Goal: Task Accomplishment & Management: Complete application form

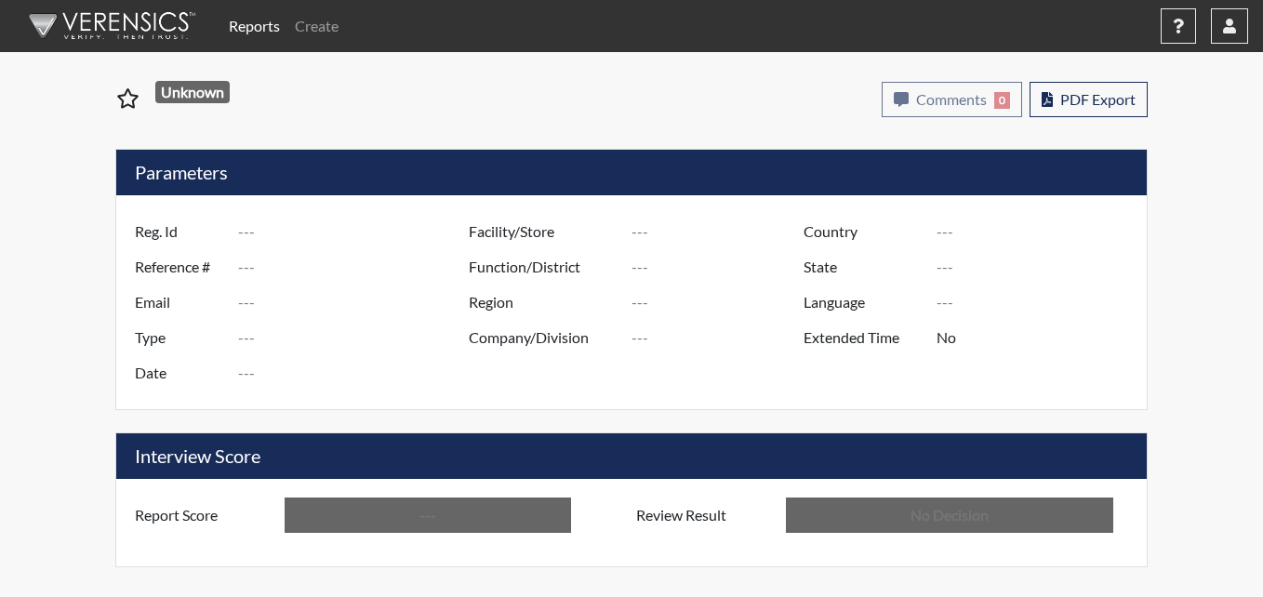
type input "tk6005"
type input "51361"
type input "---"
type input "Corrections Pre-Employment"
type input "[DATE]"
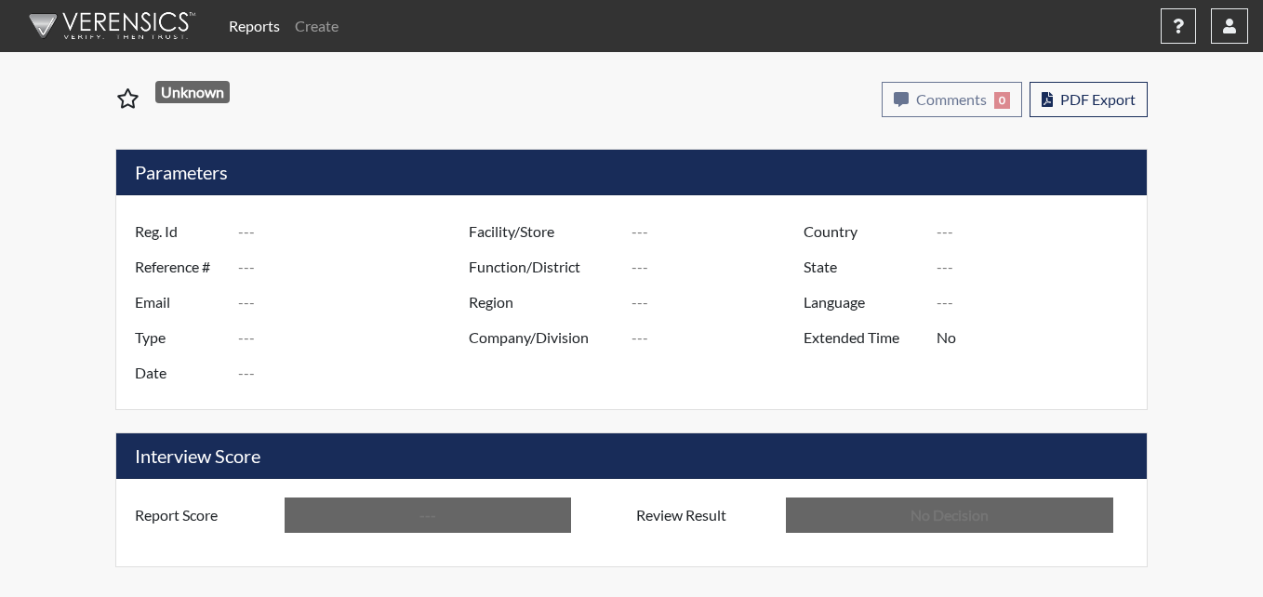
type input "Pulaski SP"
type input "Southwest Region"
type input "[GEOGRAPHIC_DATA]"
type input "[US_STATE]"
type input "English"
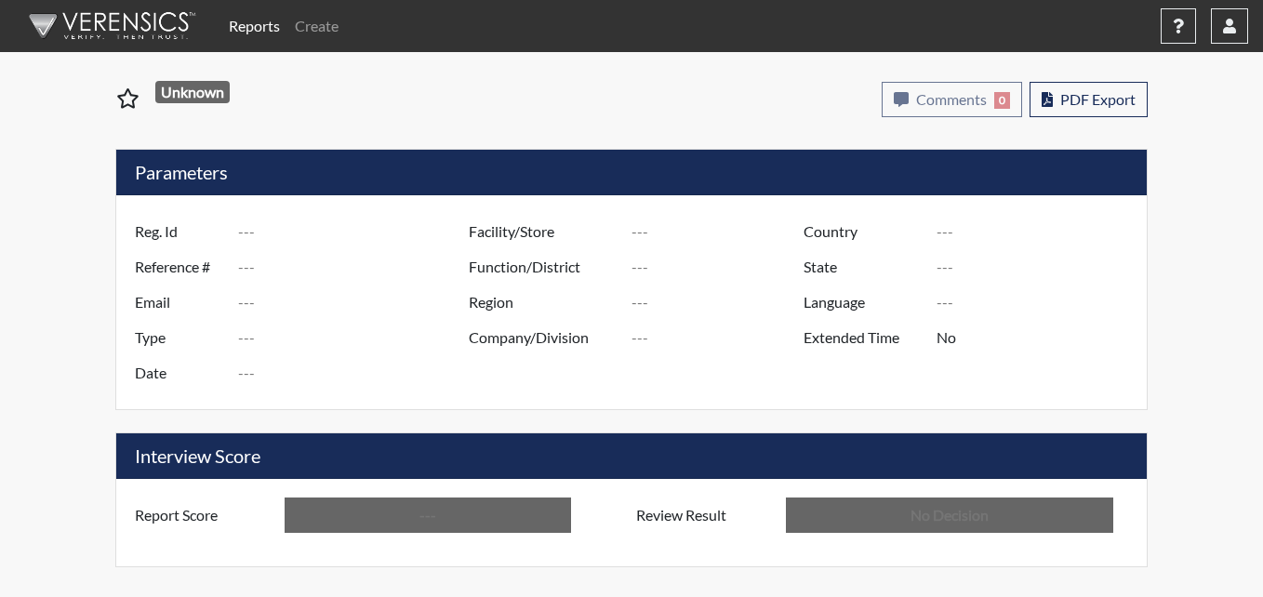
type input "Below Conditions"
type input "In Review"
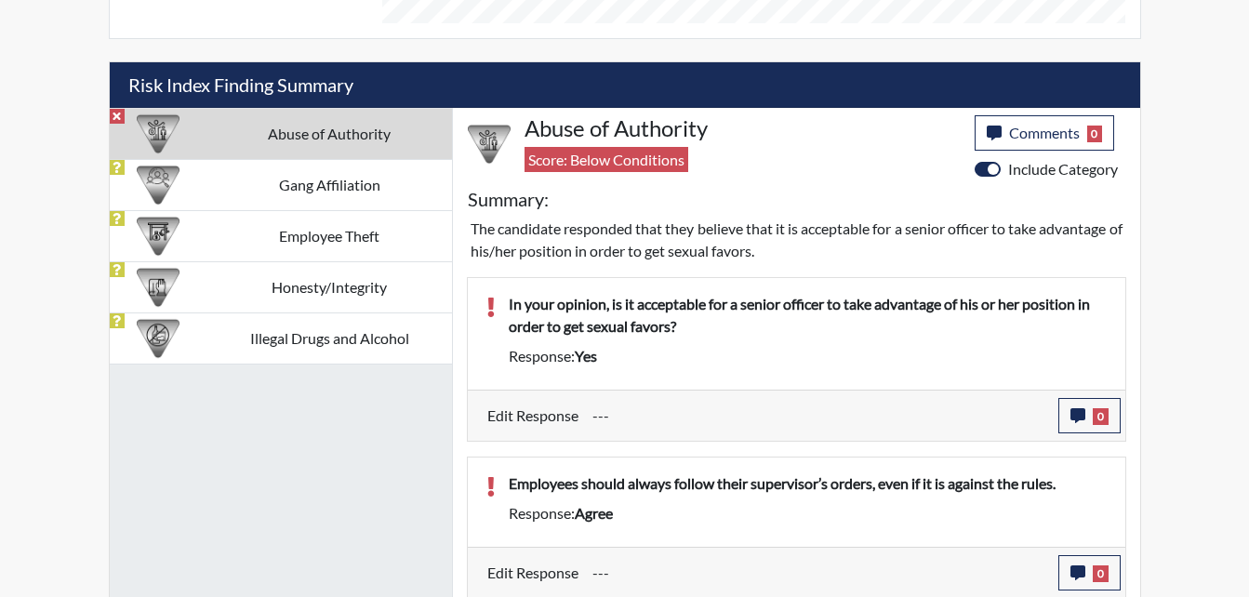
scroll to position [1067, 0]
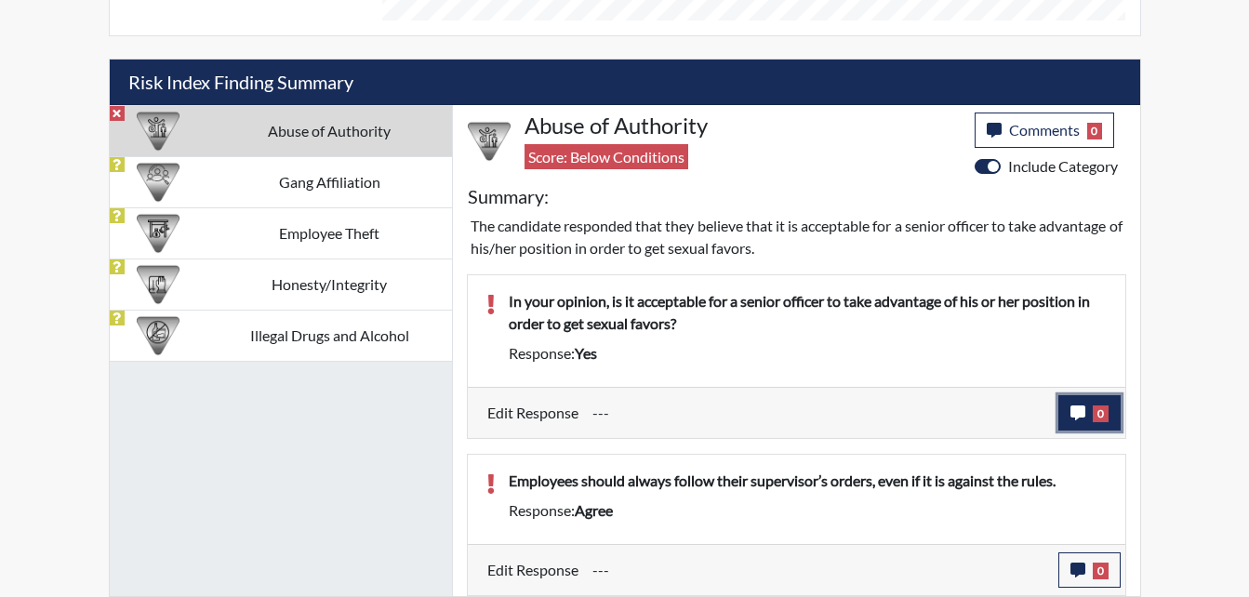
click at [1071, 407] on icon "button" at bounding box center [1078, 413] width 15 height 15
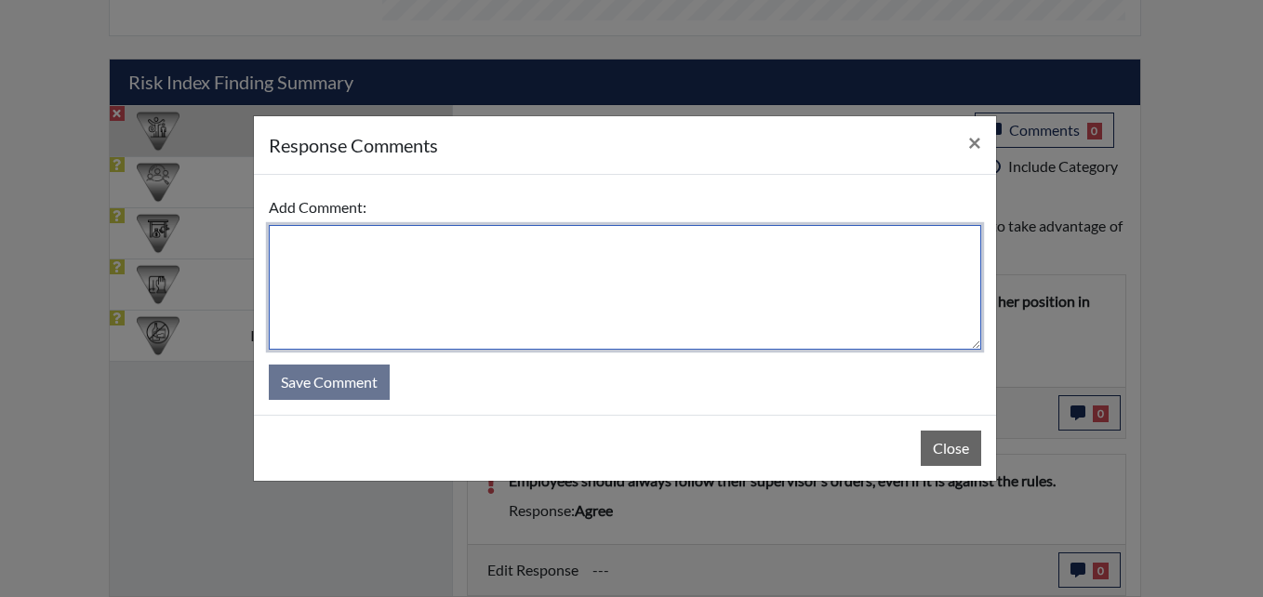
click at [308, 243] on textarea at bounding box center [625, 287] width 713 height 125
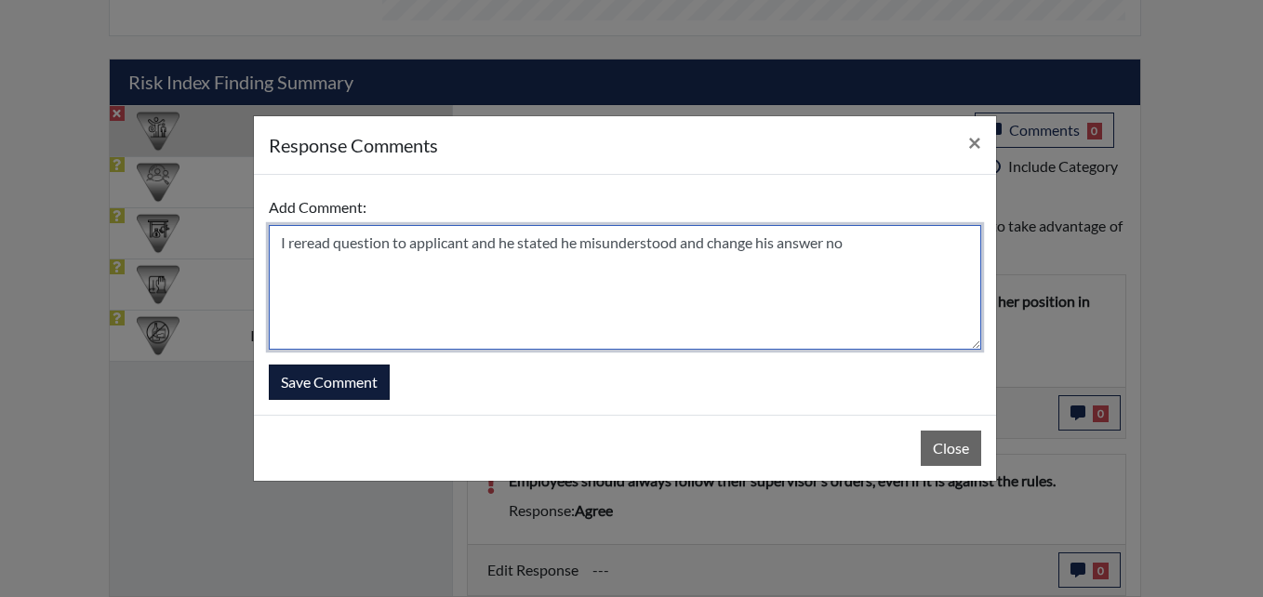
type textarea "I reread question to applicant and he stated he misunderstood and change his an…"
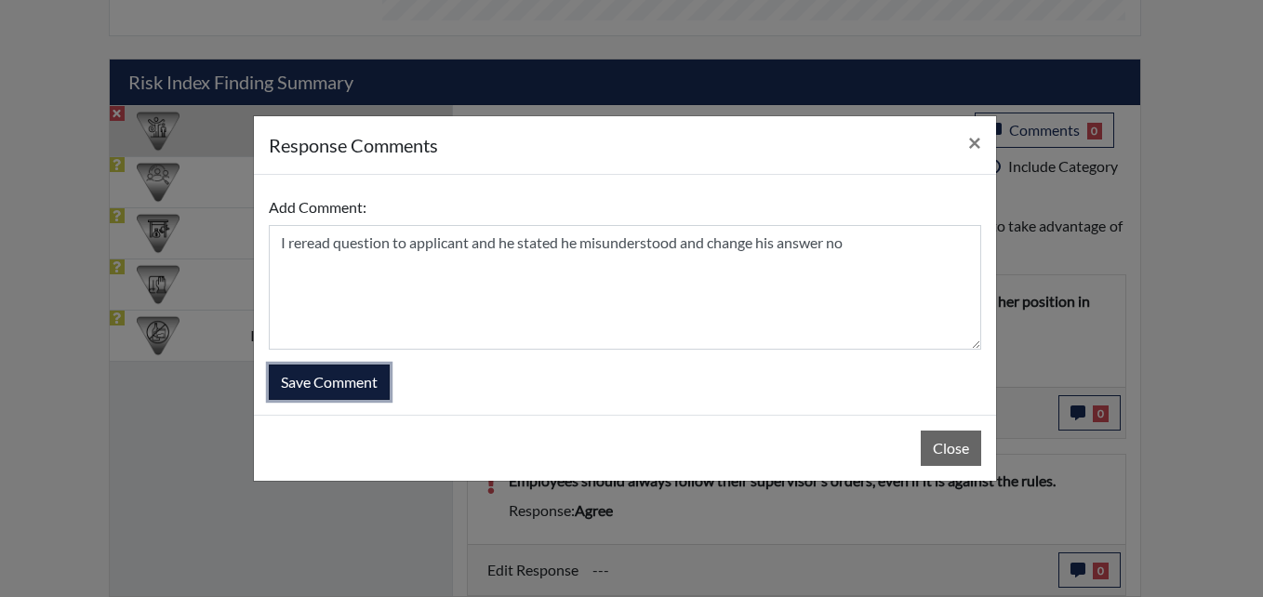
click at [336, 380] on button "Save Comment" at bounding box center [329, 382] width 121 height 35
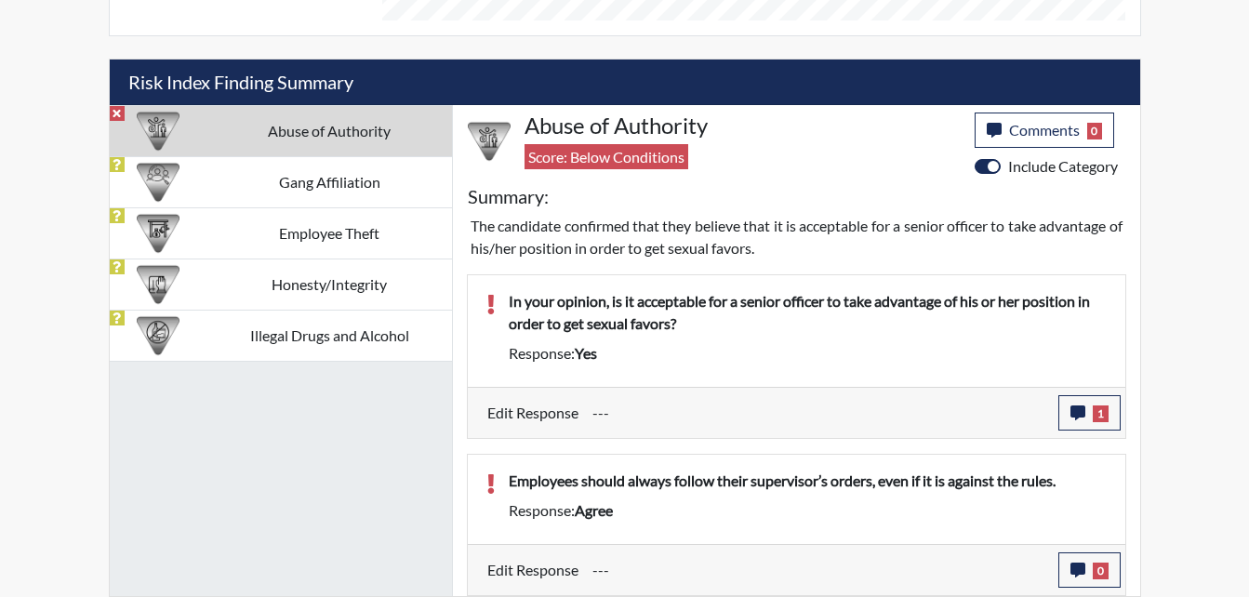
scroll to position [309, 773]
click at [1073, 567] on icon "button" at bounding box center [1078, 570] width 15 height 15
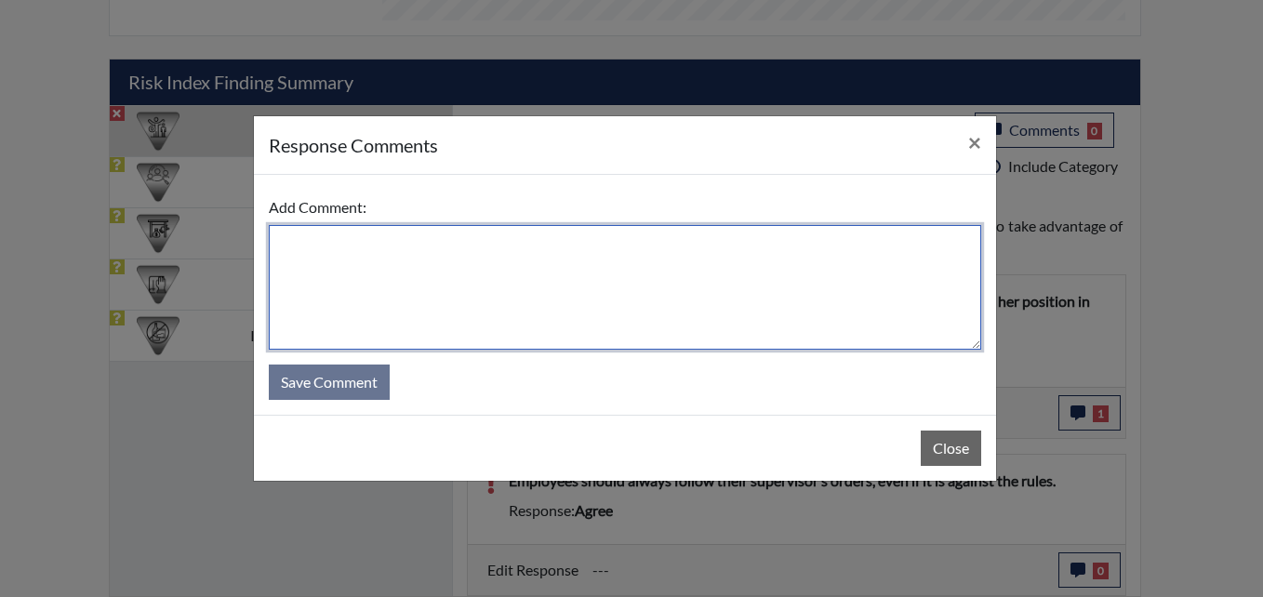
click at [380, 260] on textarea at bounding box center [625, 287] width 713 height 125
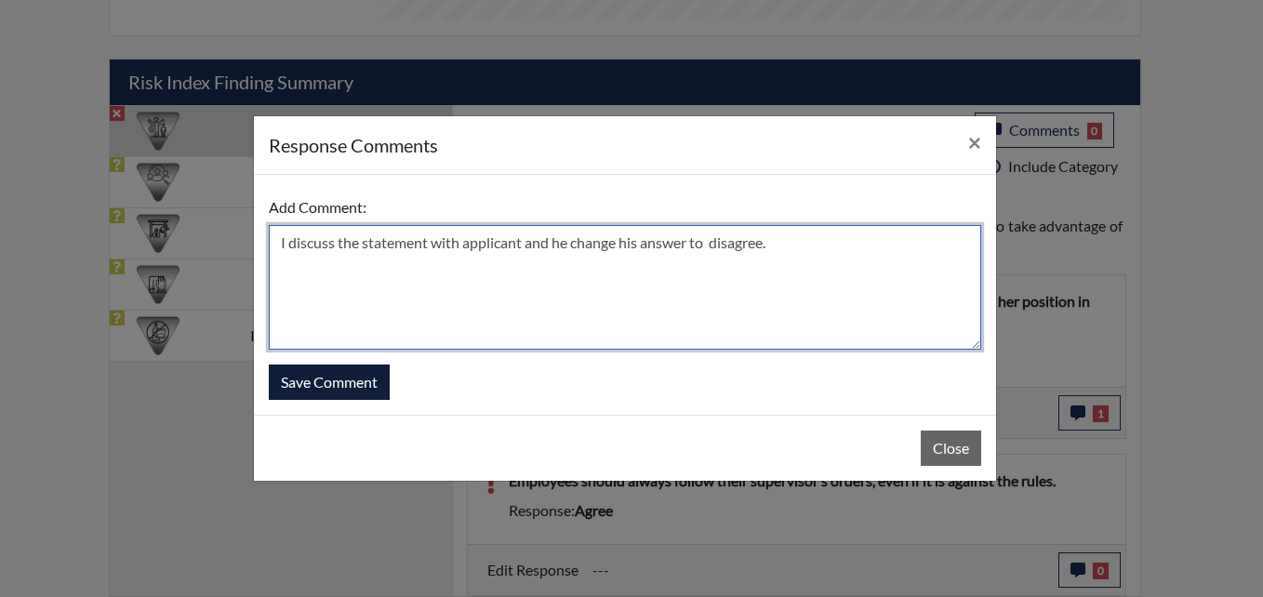
type textarea "I discuss the statement with applicant and he change his answer to disagree."
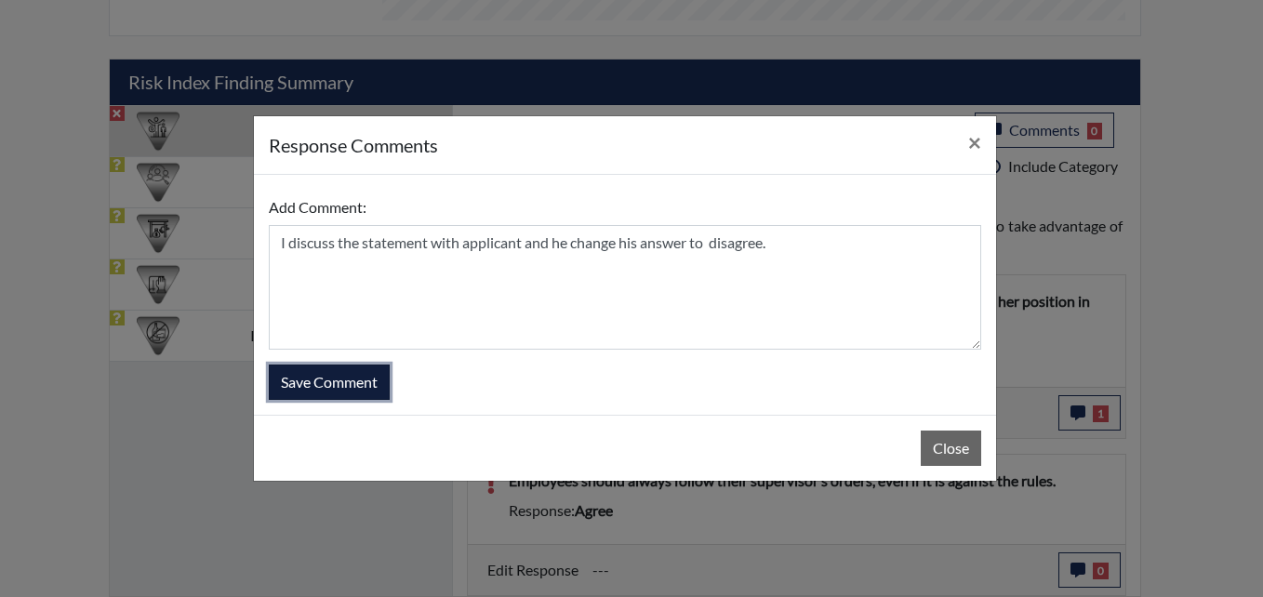
click at [334, 376] on button "Save Comment" at bounding box center [329, 382] width 121 height 35
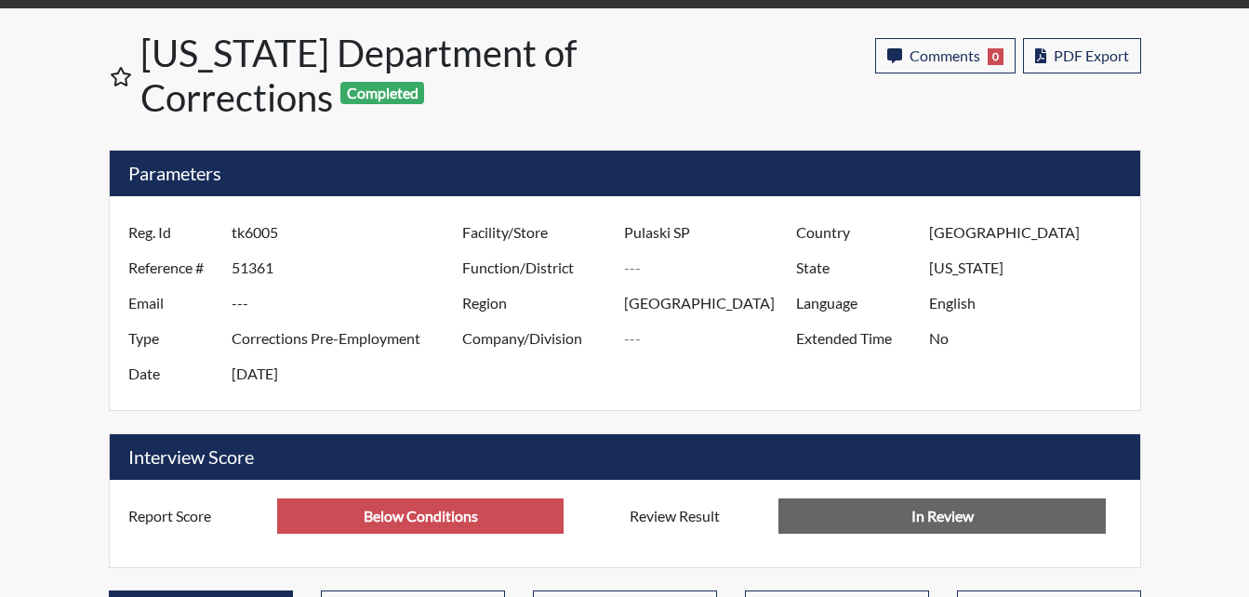
scroll to position [0, 0]
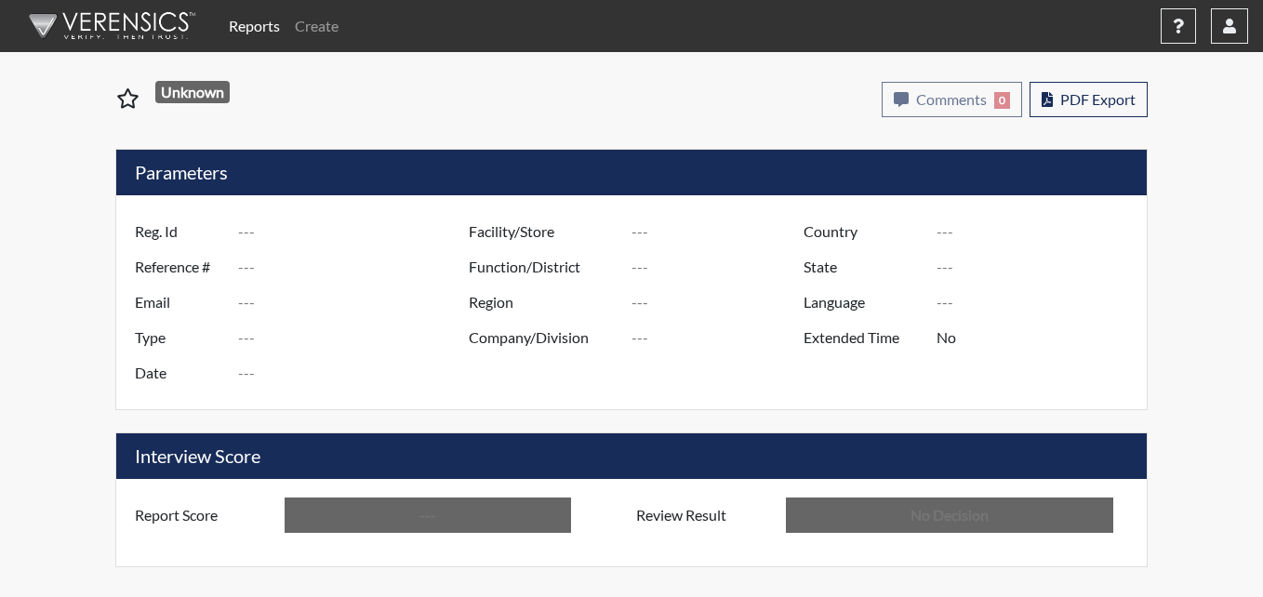
type input "db0379"
type input "51364"
type input "---"
type input "Corrections Pre-Employment"
type input "[DATE]"
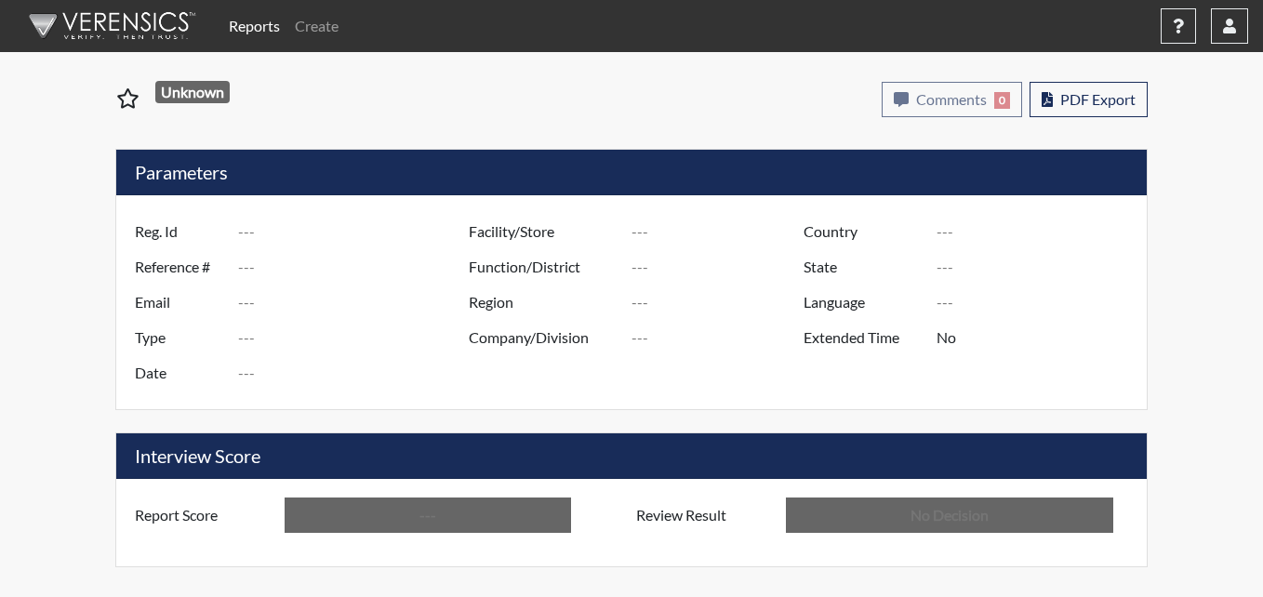
type input "Pulaski SP"
type input "[GEOGRAPHIC_DATA]"
type input "[US_STATE]"
type input "English"
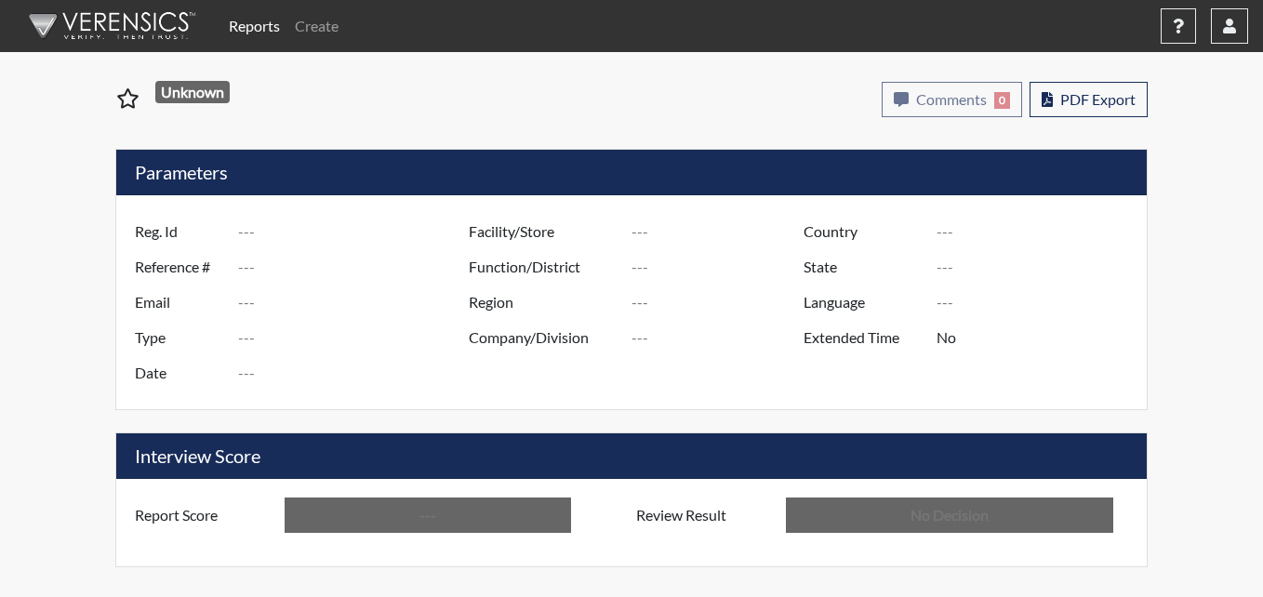
type input "Below Conditions"
type input "In Review"
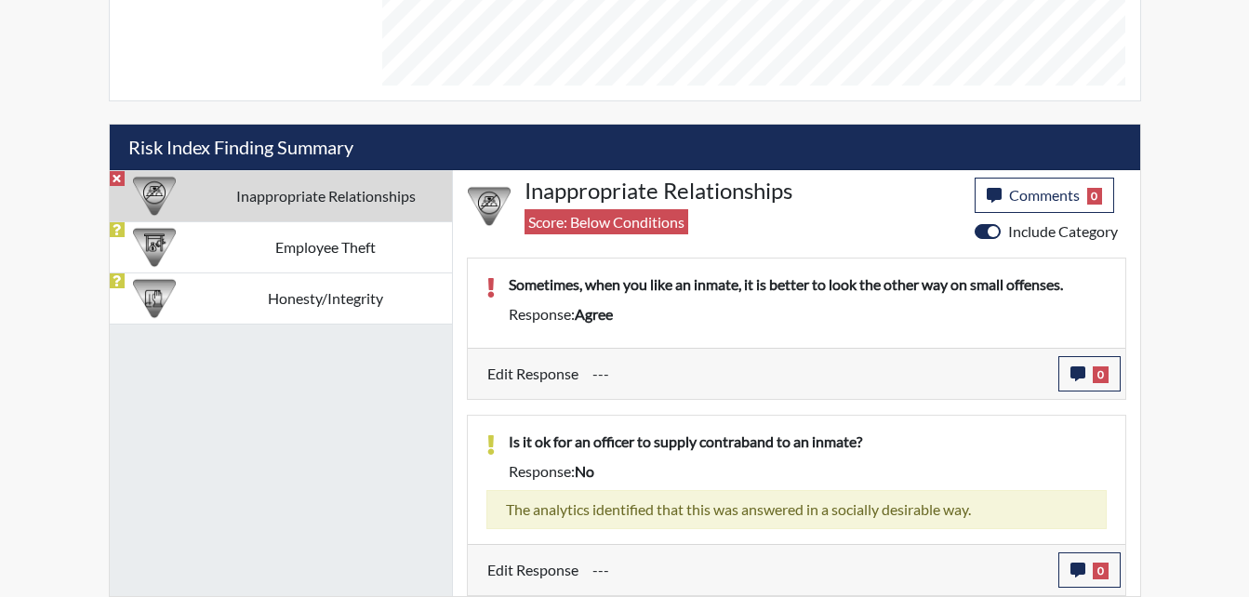
scroll to position [909, 0]
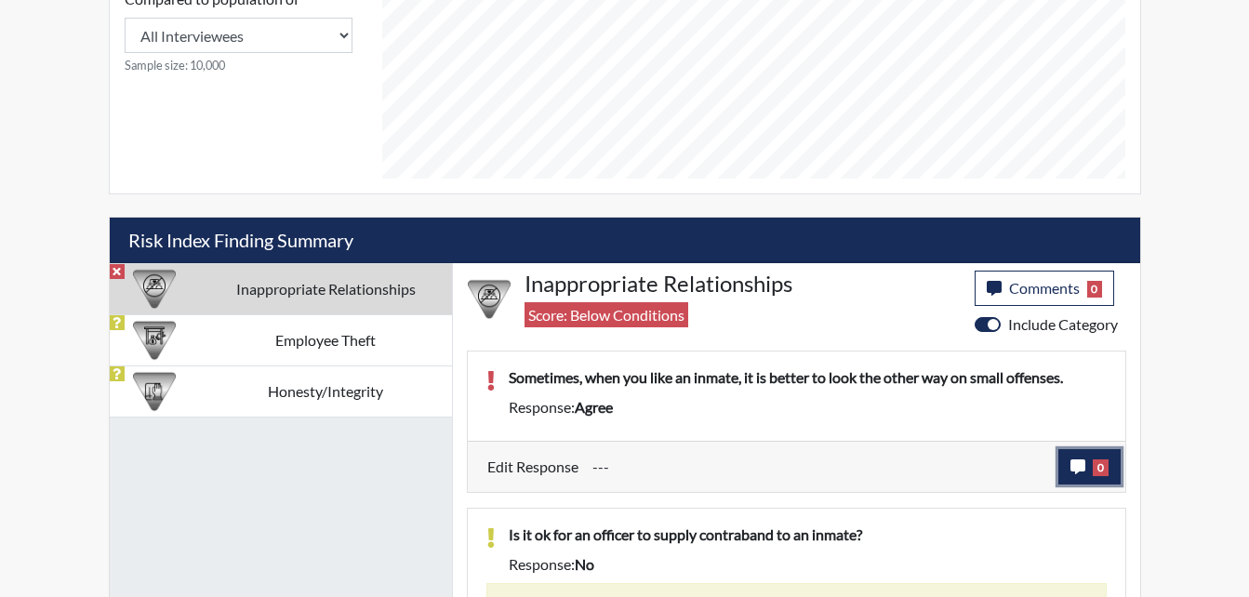
click at [1074, 462] on icon "button" at bounding box center [1078, 467] width 15 height 15
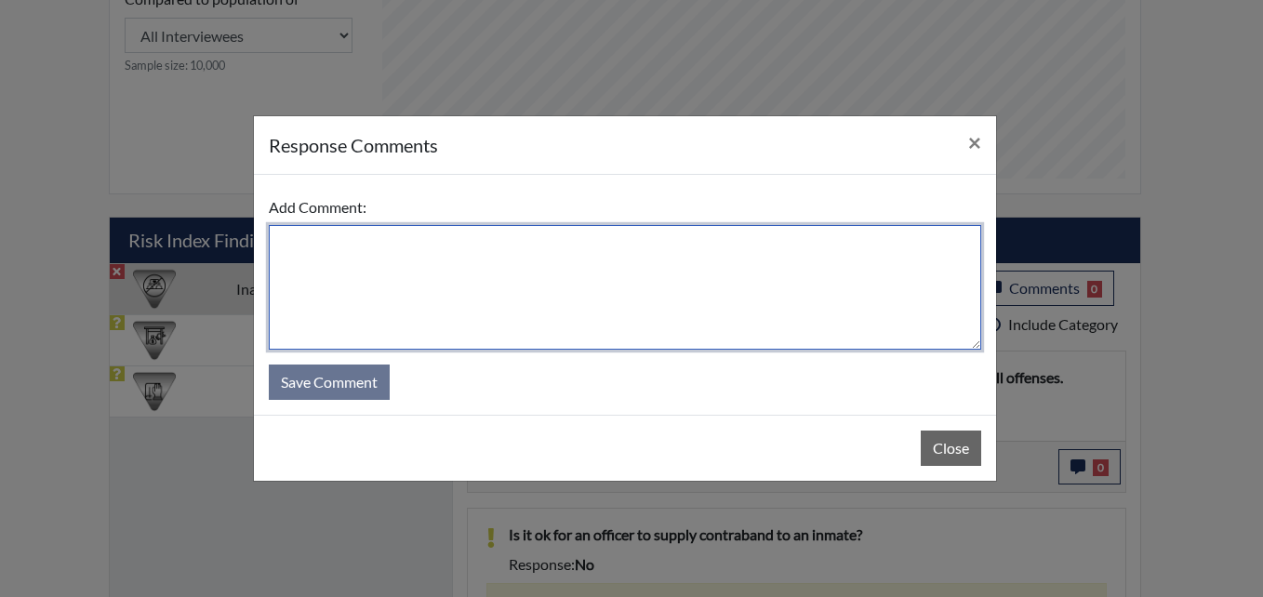
click at [451, 250] on textarea at bounding box center [625, 287] width 713 height 125
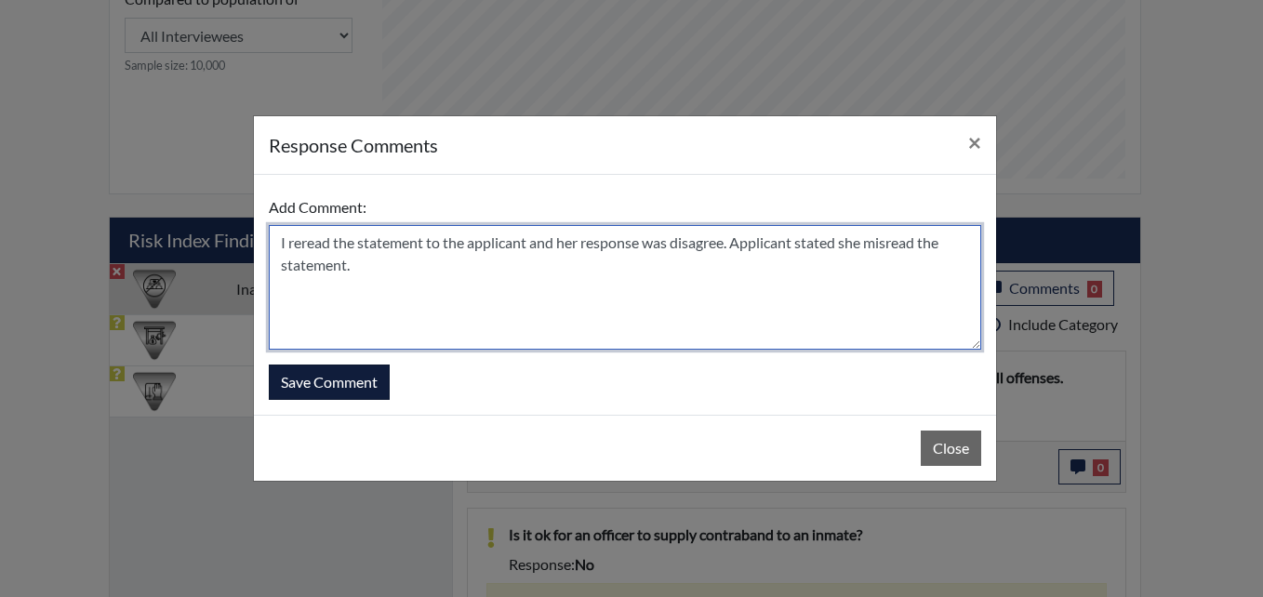
type textarea "I reread the statement to the applicant and her response was disagree. Applican…"
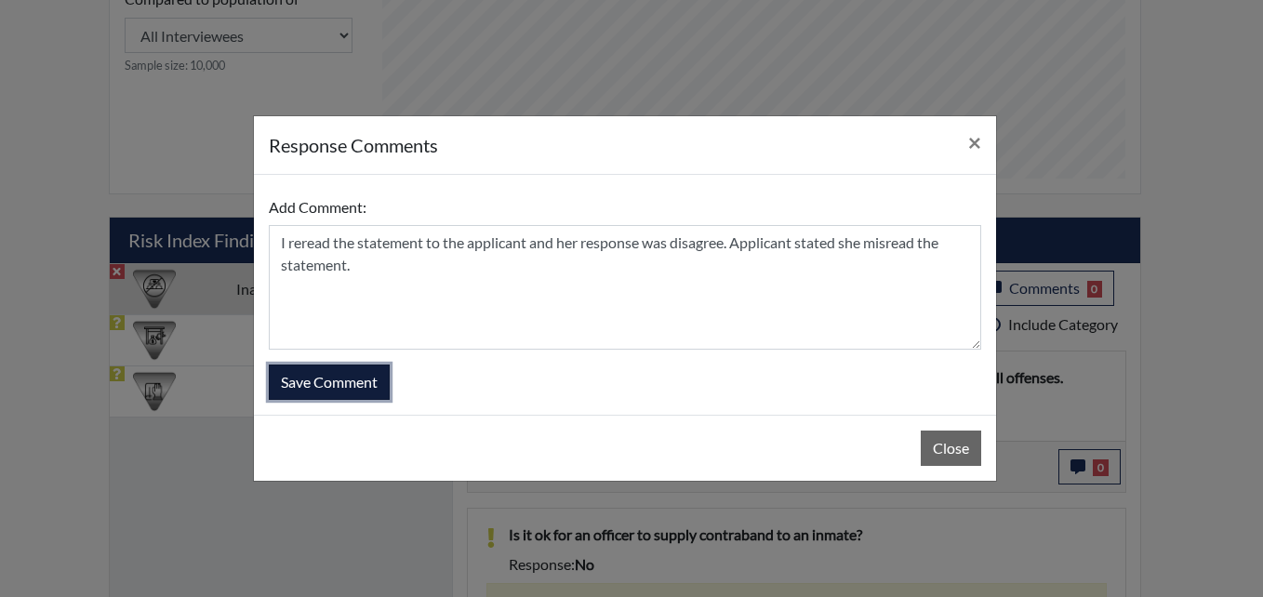
click at [371, 389] on button "Save Comment" at bounding box center [329, 382] width 121 height 35
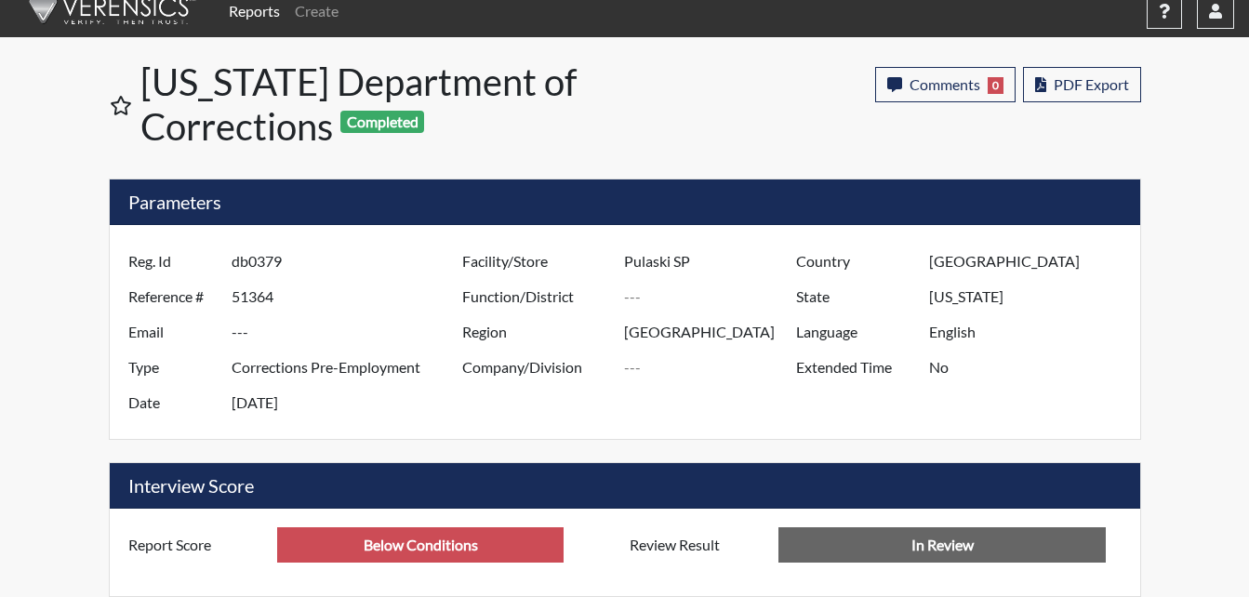
scroll to position [0, 0]
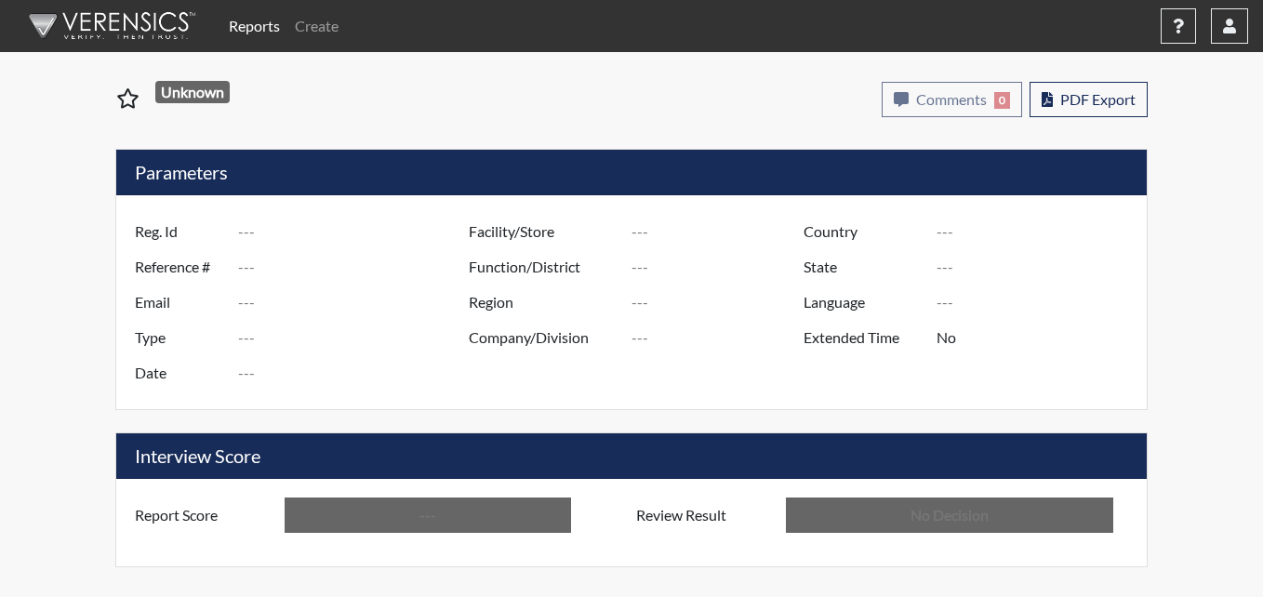
type input "SLW1535"
type input "51366"
type input "---"
type input "Corrections Pre-Employment"
type input "[DATE]"
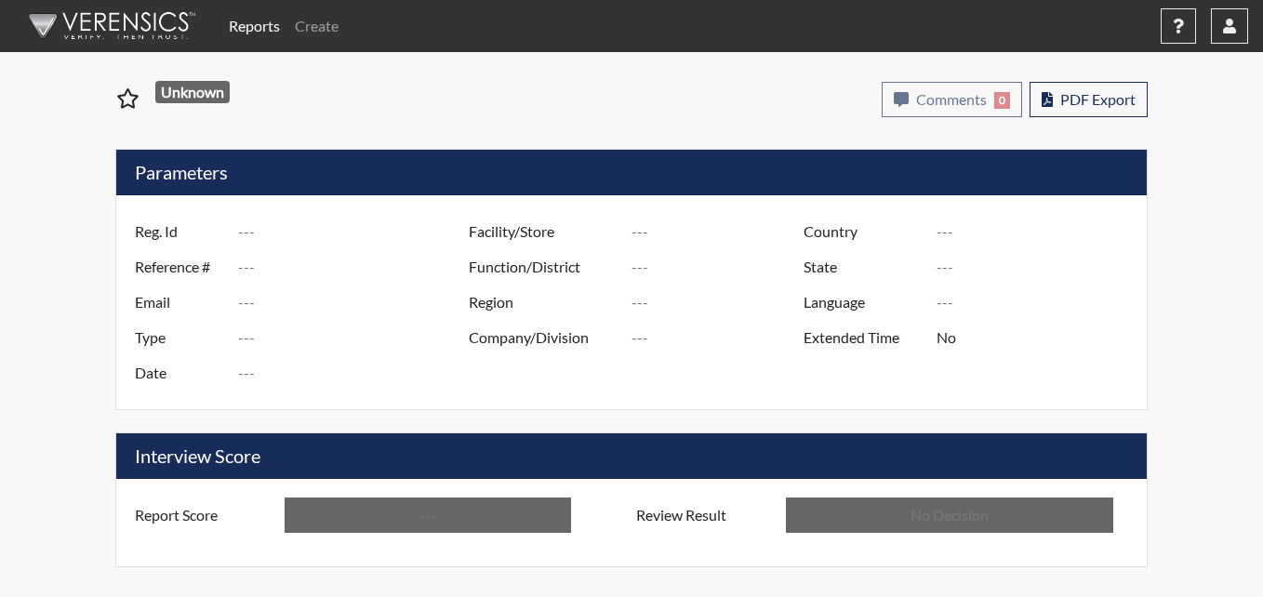
type input "Pulaski SP"
type input "[GEOGRAPHIC_DATA]"
type input "[US_STATE]"
type input "English"
type input "Above Conditions"
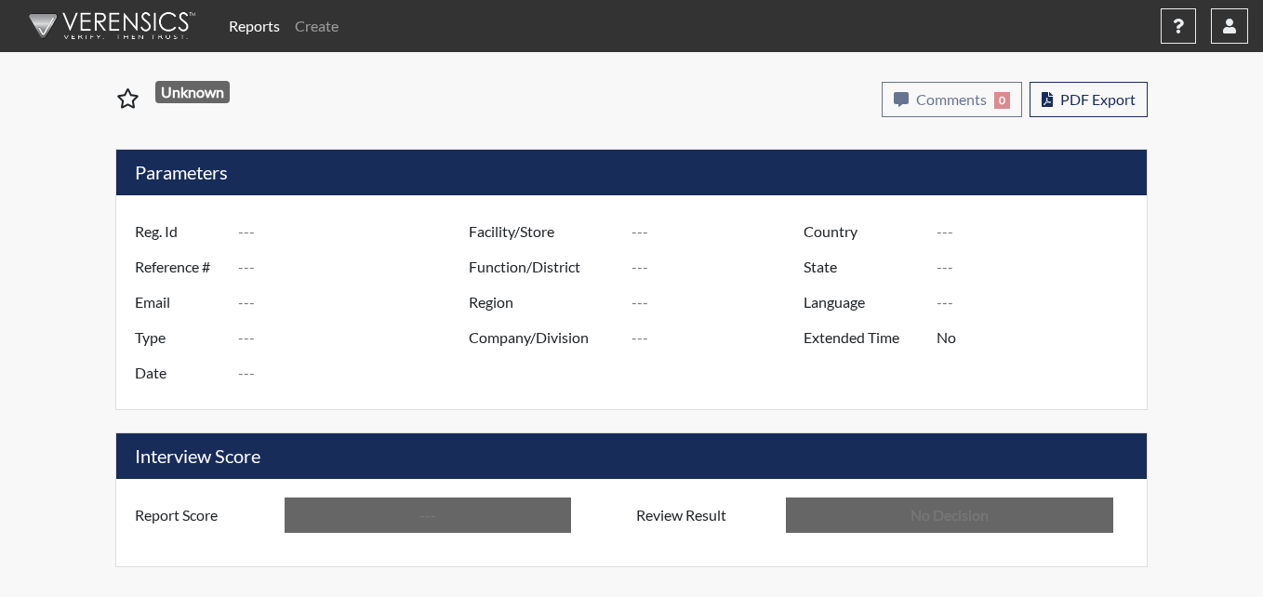
type input "In Review"
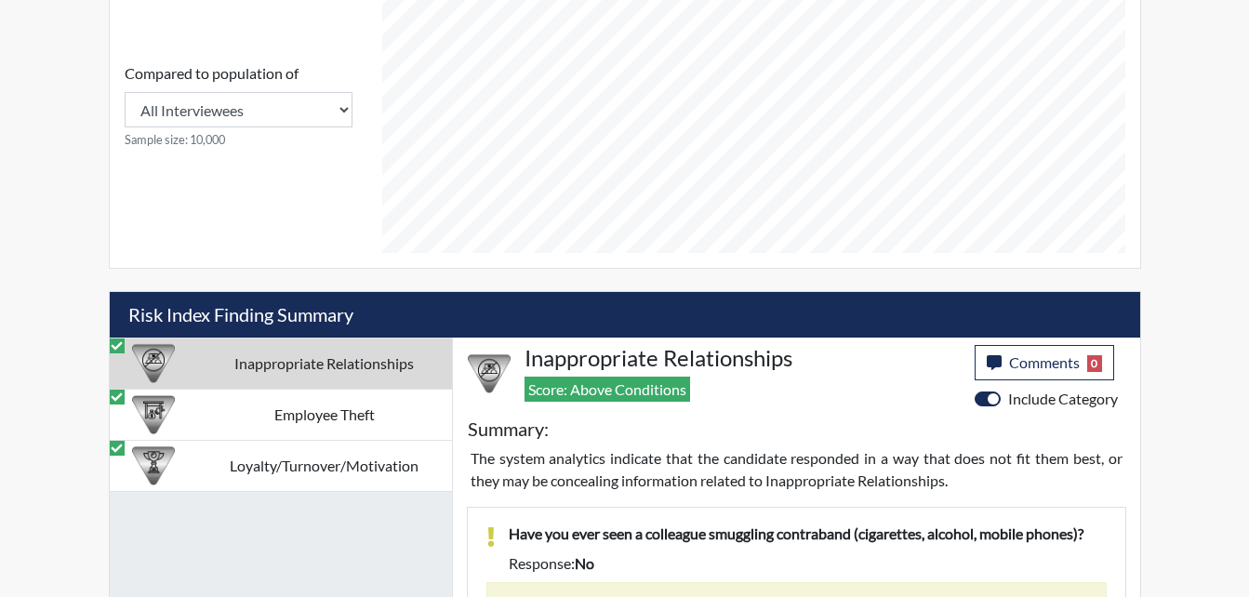
scroll to position [927, 0]
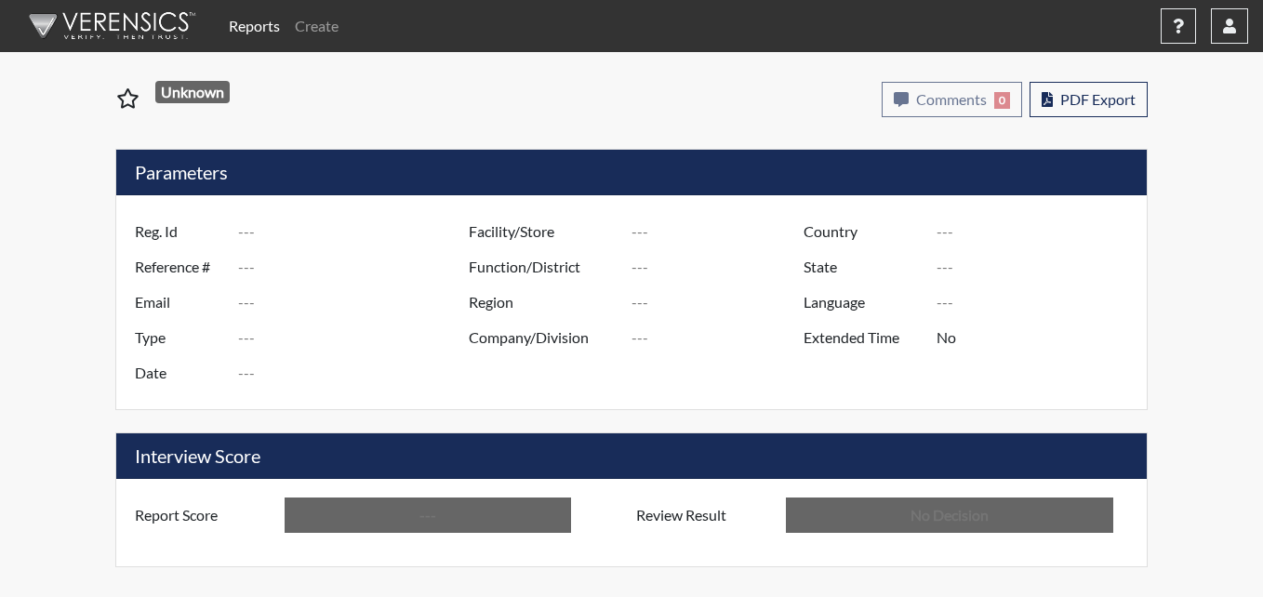
type input "TTR0032"
type input "51365"
type input "---"
type input "Corrections Pre-Employment"
type input "[DATE]"
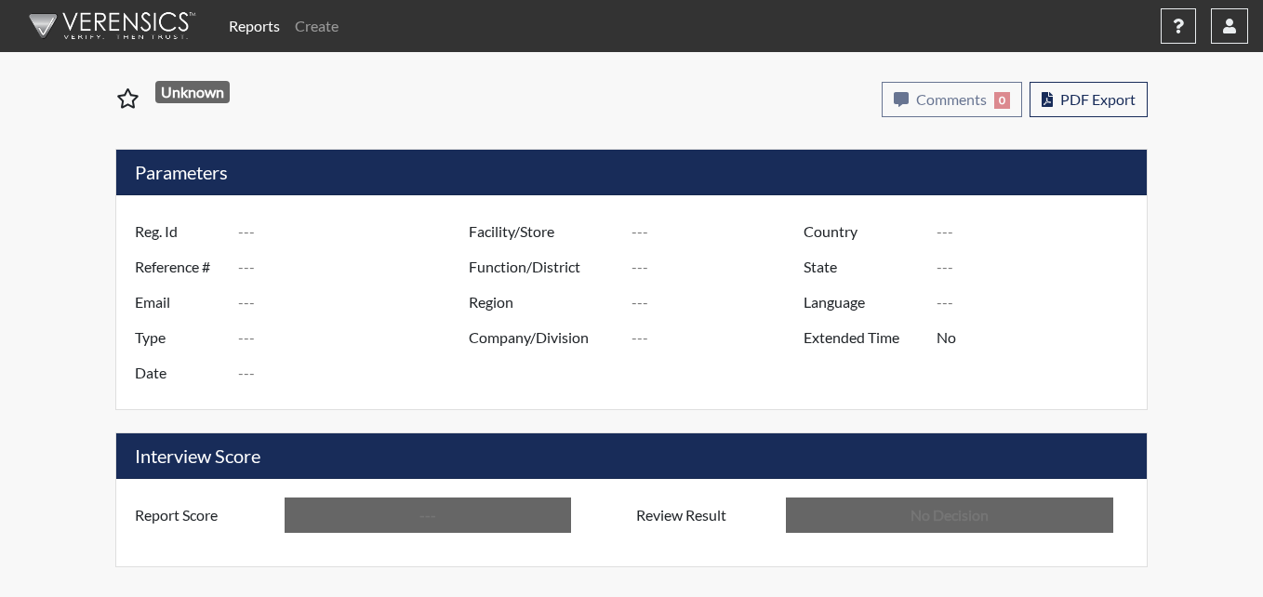
type input "Pulaski SP"
type input "[GEOGRAPHIC_DATA]"
type input "[US_STATE]"
type input "English"
type input "Below Conditions"
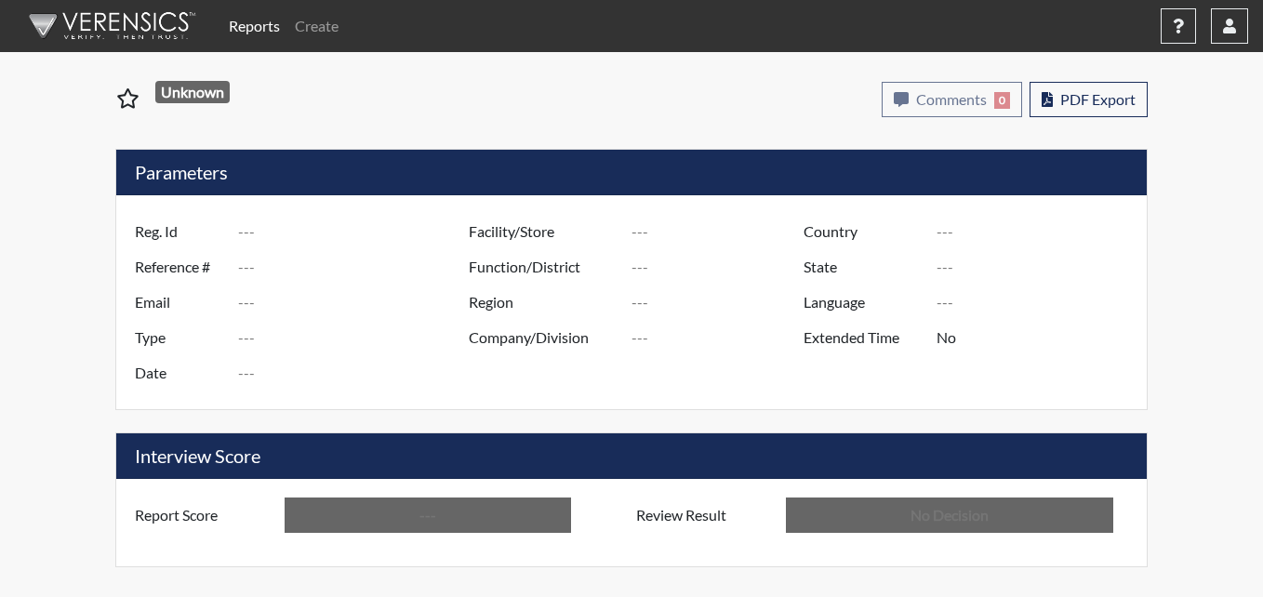
type input "In Review"
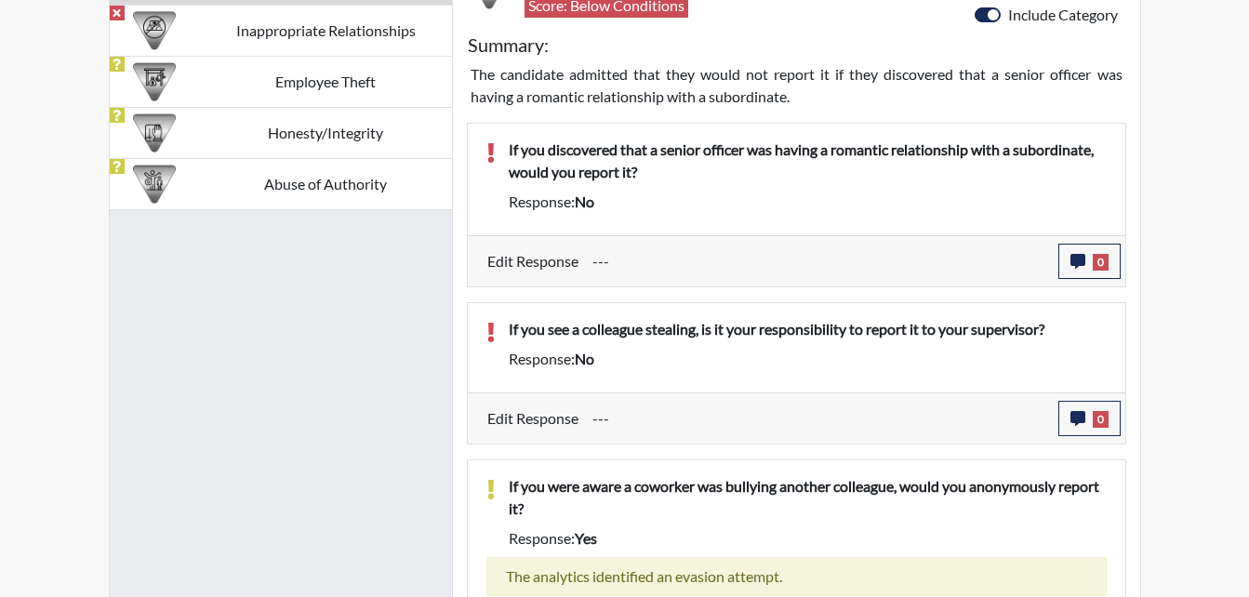
scroll to position [1110, 0]
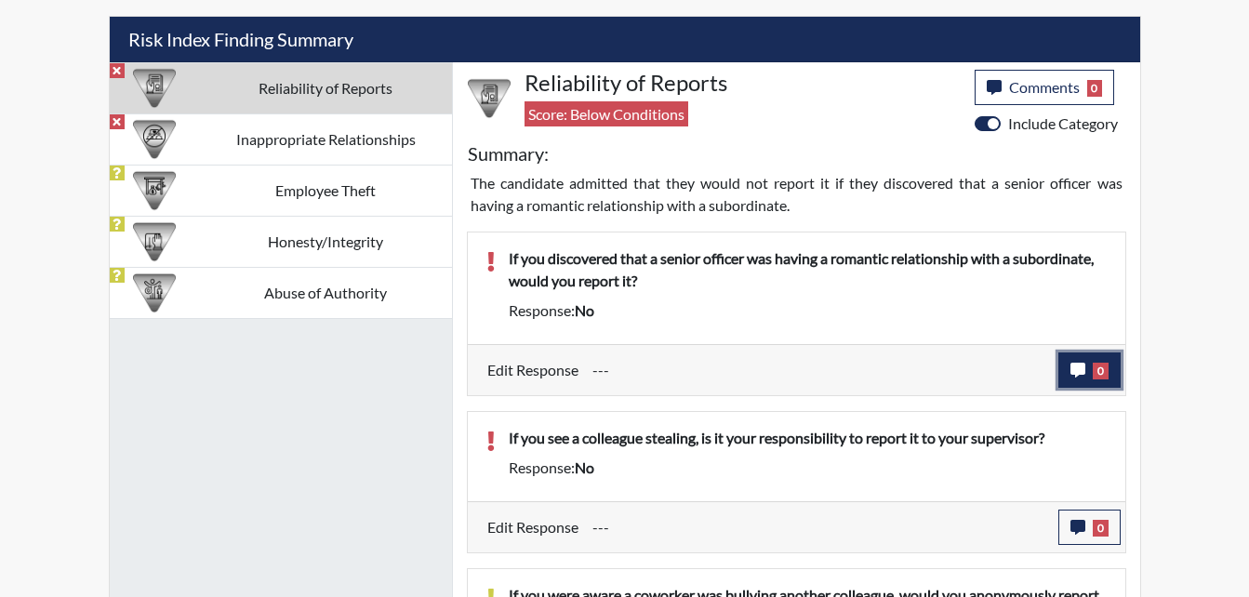
click at [1077, 368] on icon "button" at bounding box center [1078, 370] width 15 height 15
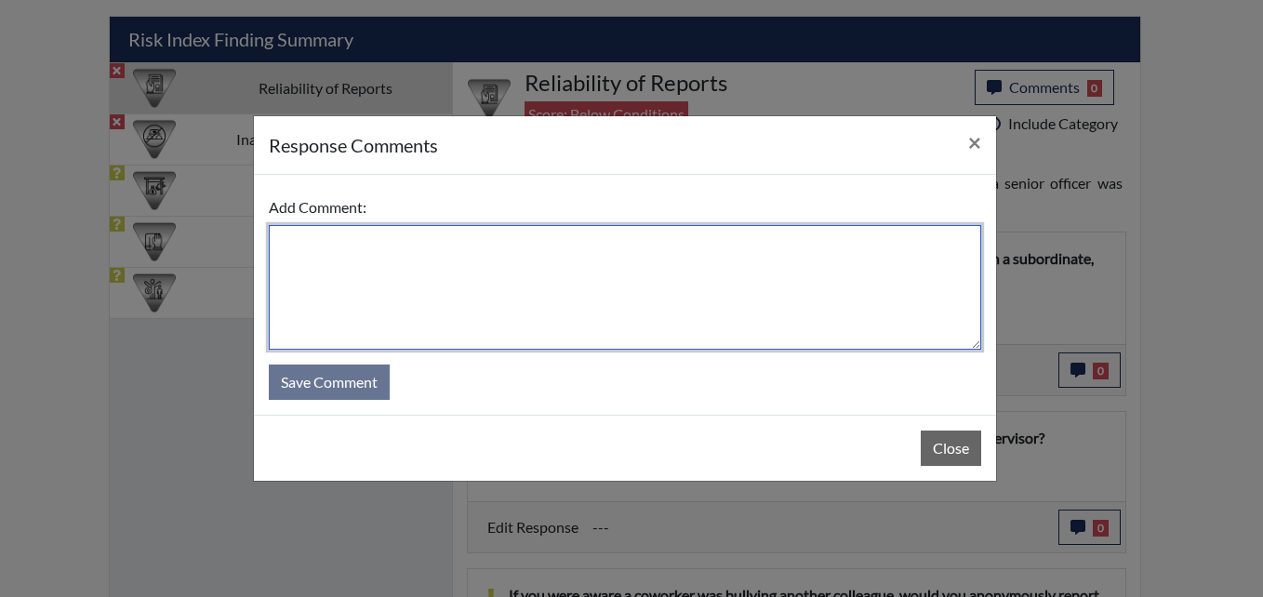
click at [322, 255] on textarea at bounding box center [625, 287] width 713 height 125
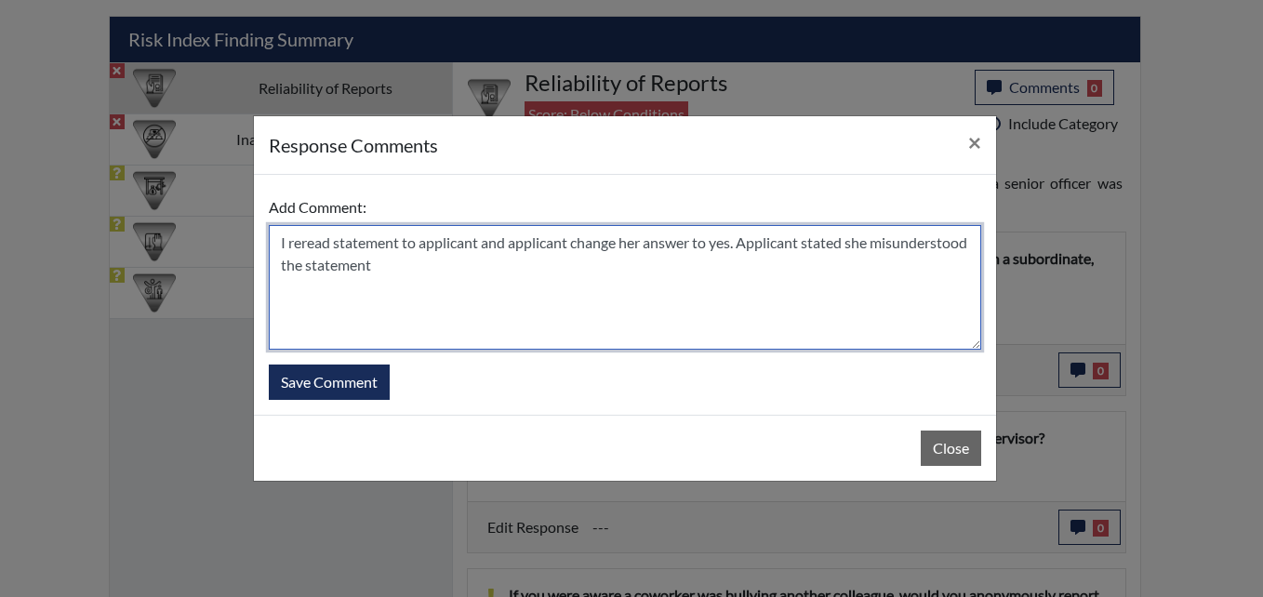
click at [499, 264] on textarea "I reread statement to applicant and applicant change her answer to yes. Applica…" at bounding box center [625, 287] width 713 height 125
click at [754, 264] on textarea "I reread statement to applicant and applicant change her answer to yes. Applica…" at bounding box center [625, 287] width 713 height 125
click at [756, 266] on textarea "I reread statement to applicant and applicant change her answer to yes. Applica…" at bounding box center [625, 287] width 713 height 125
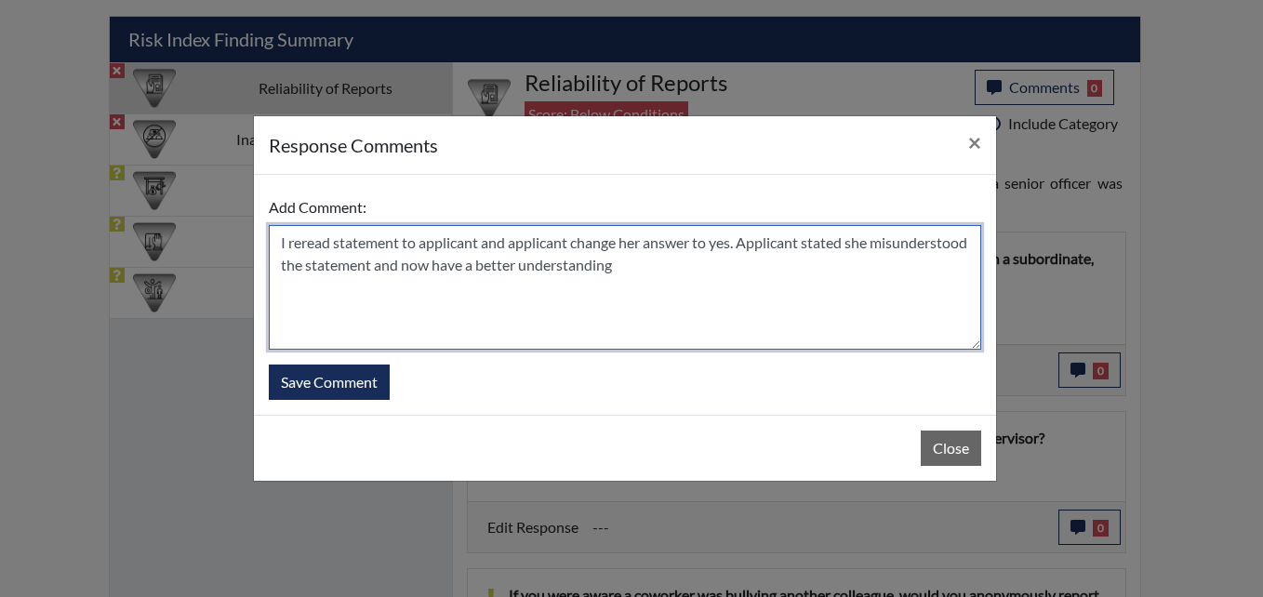
click at [757, 276] on textarea "I reread statement to applicant and applicant change her answer to yes. Applica…" at bounding box center [625, 287] width 713 height 125
type textarea "I reread statement to applicant and applicant change her answer to yes. Applica…"
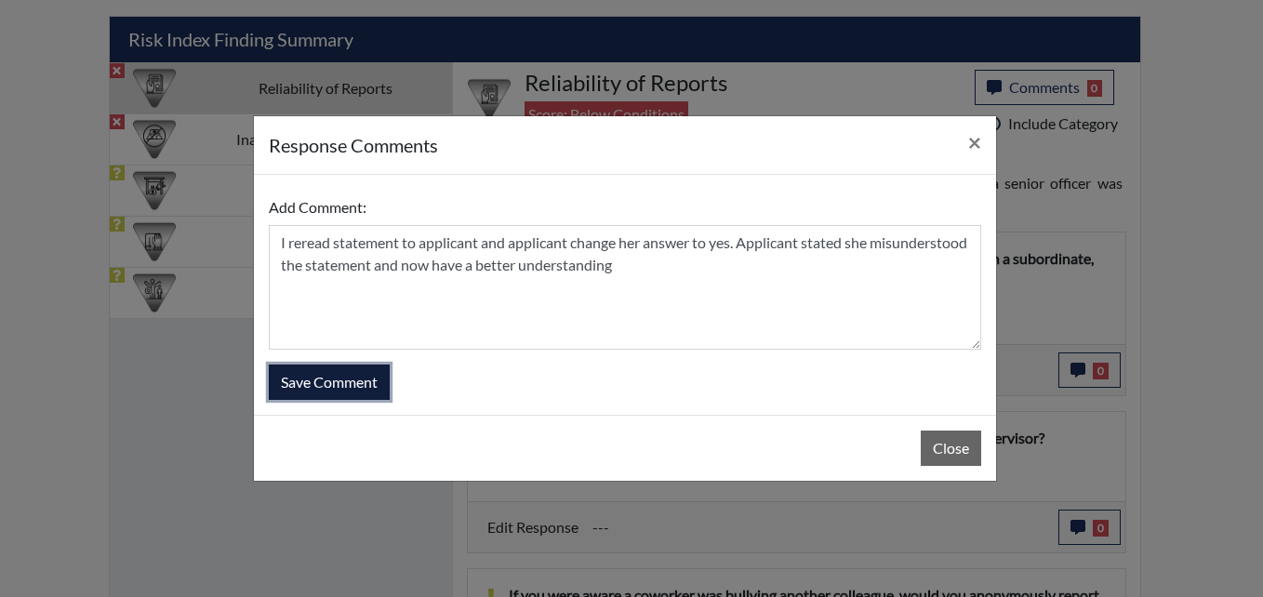
click at [354, 388] on button "Save Comment" at bounding box center [329, 382] width 121 height 35
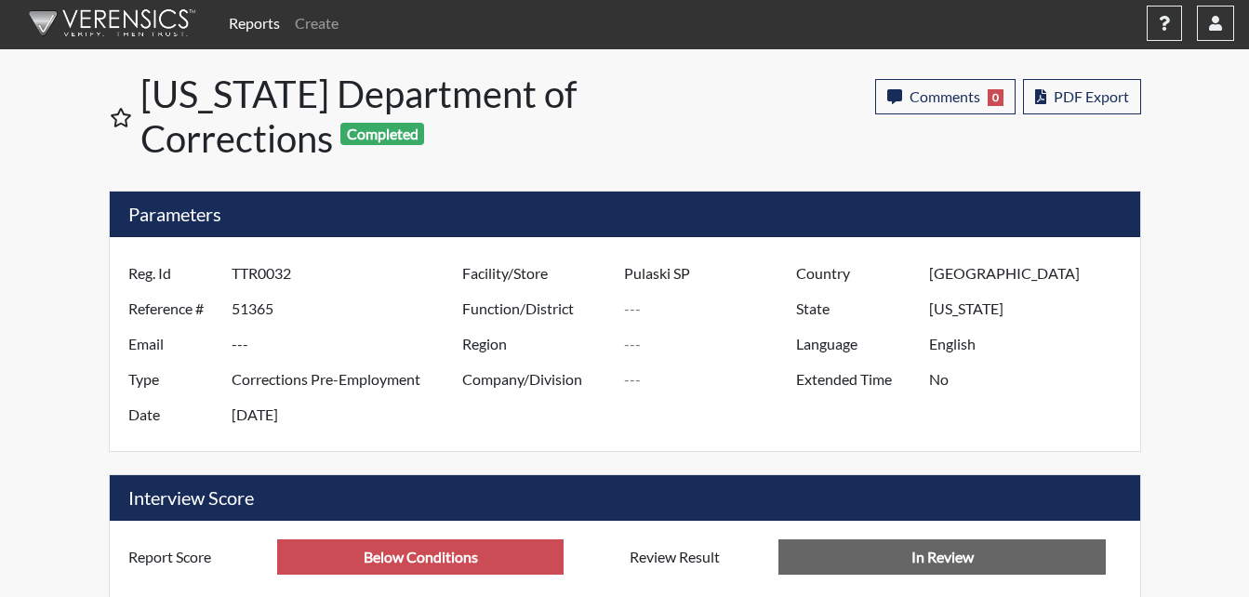
scroll to position [0, 0]
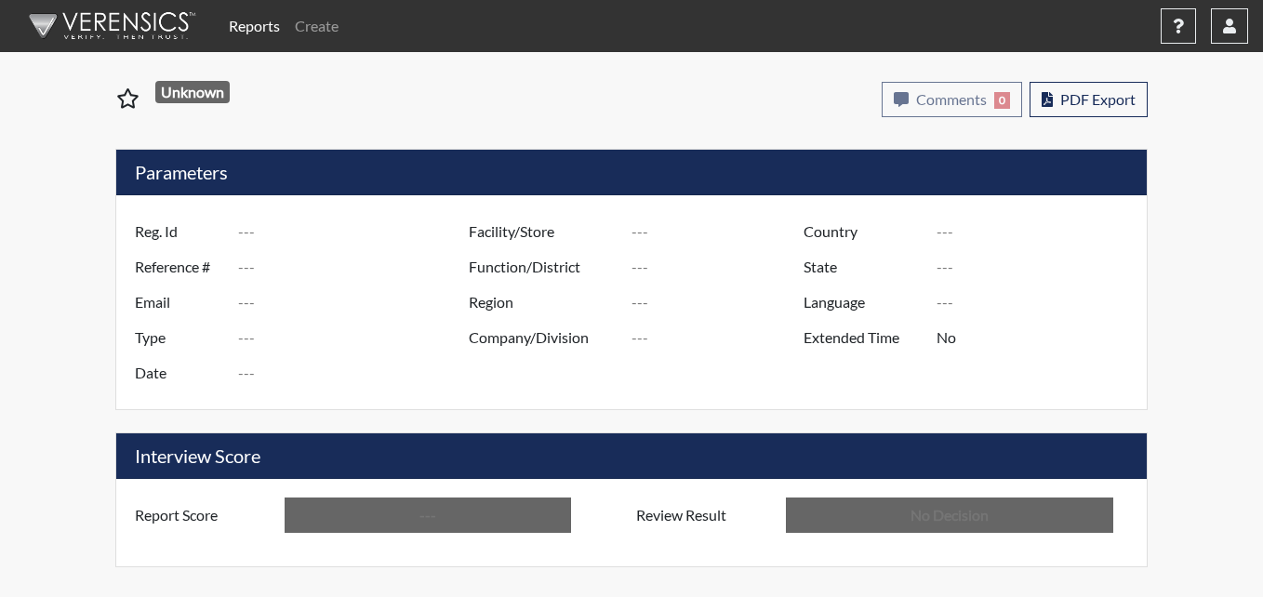
type input "ANB1441"
type input "51367"
type input "---"
type input "Corrections Pre-Employment"
type input "[DATE]"
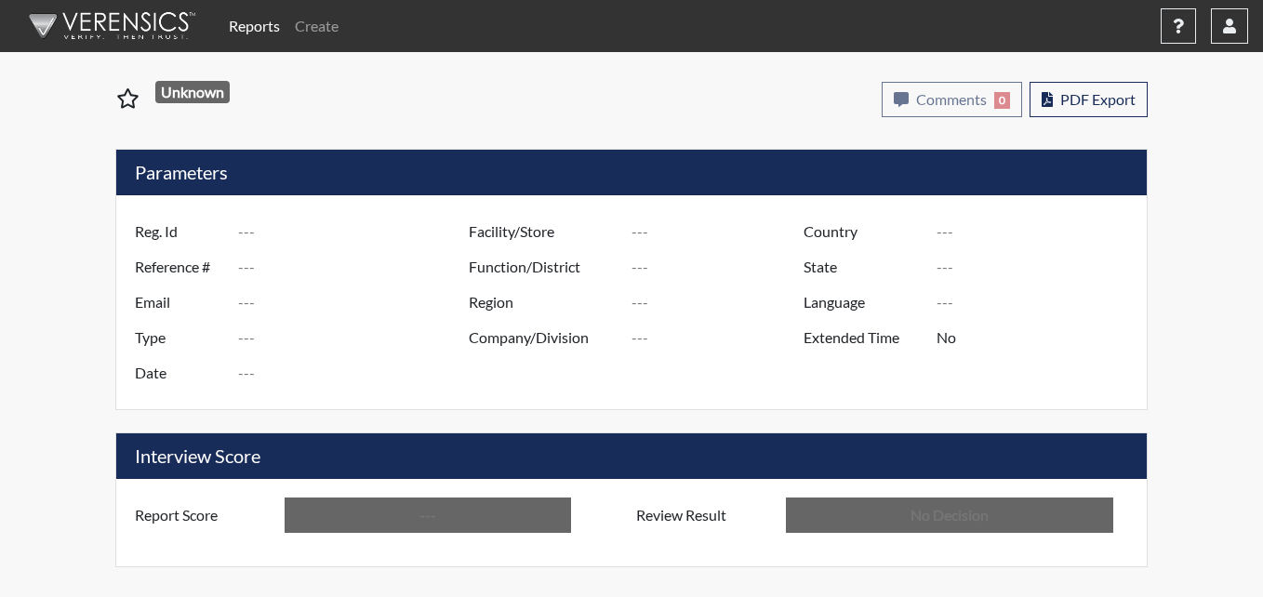
type input "Pulaski SP"
type input "[GEOGRAPHIC_DATA]"
type input "[US_STATE]"
type input "English"
type input "Below Conditions"
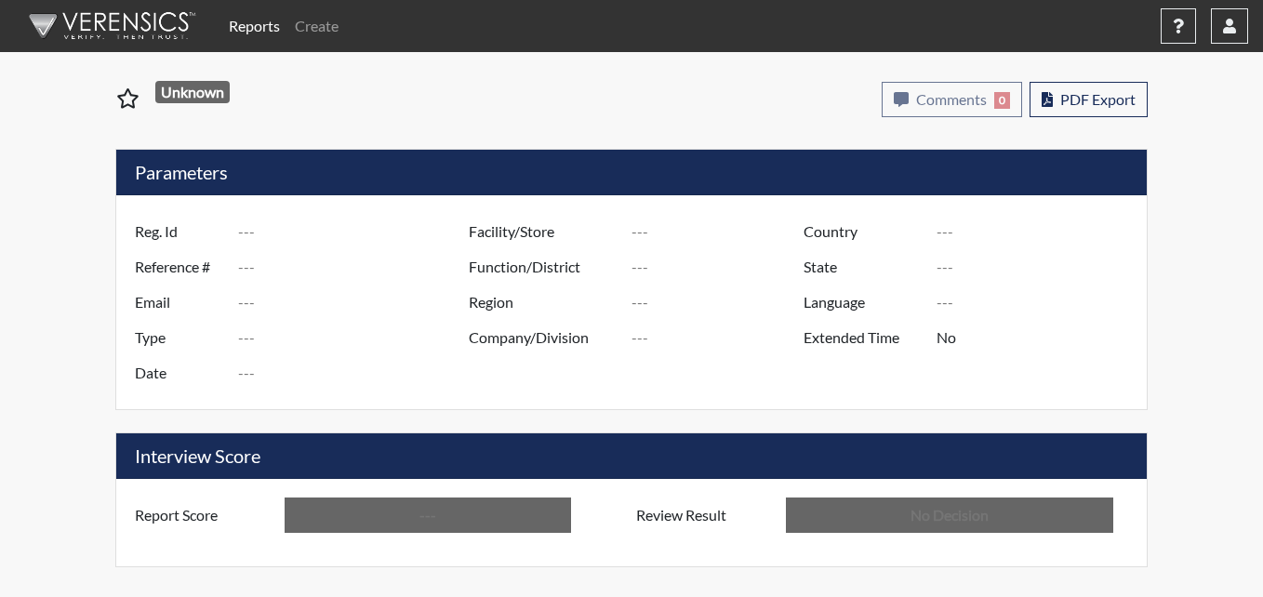
type input "In Review"
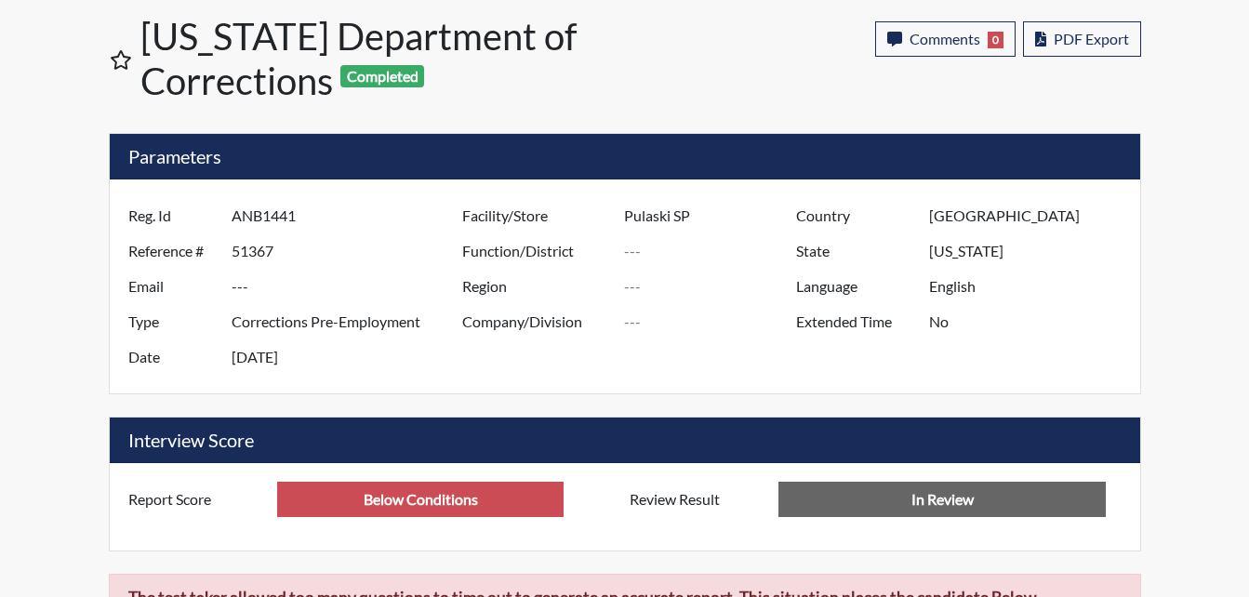
scroll to position [100, 0]
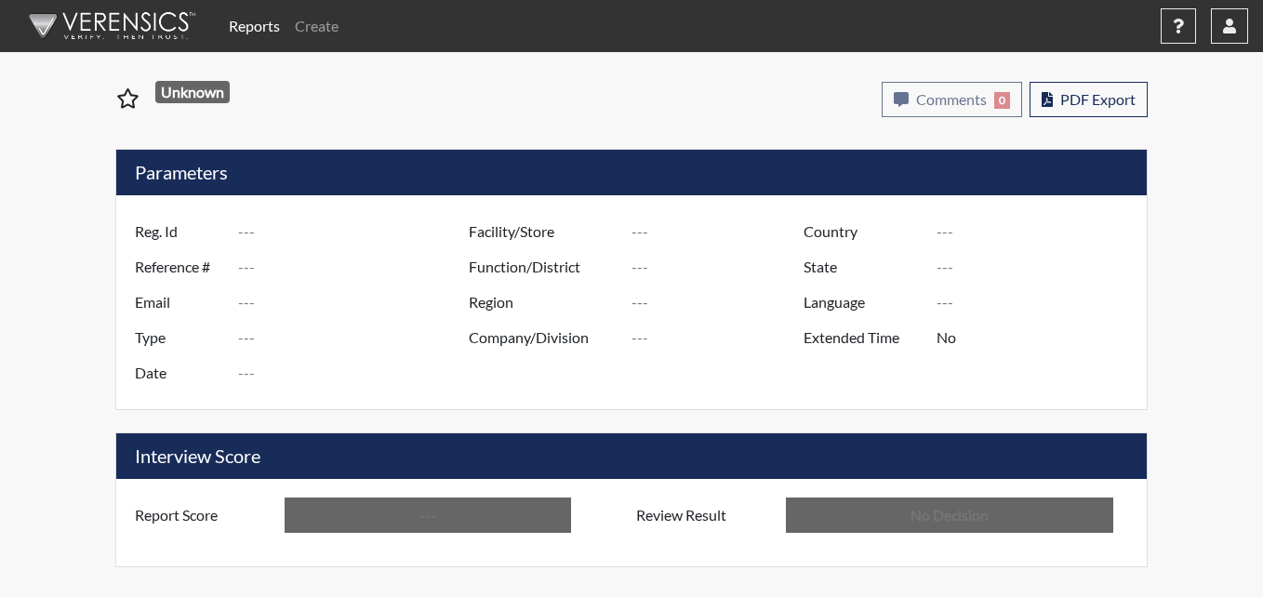
type input "bb2118"
type input "51368"
type input "---"
type input "Corrections Pre-Employment"
type input "[DATE]"
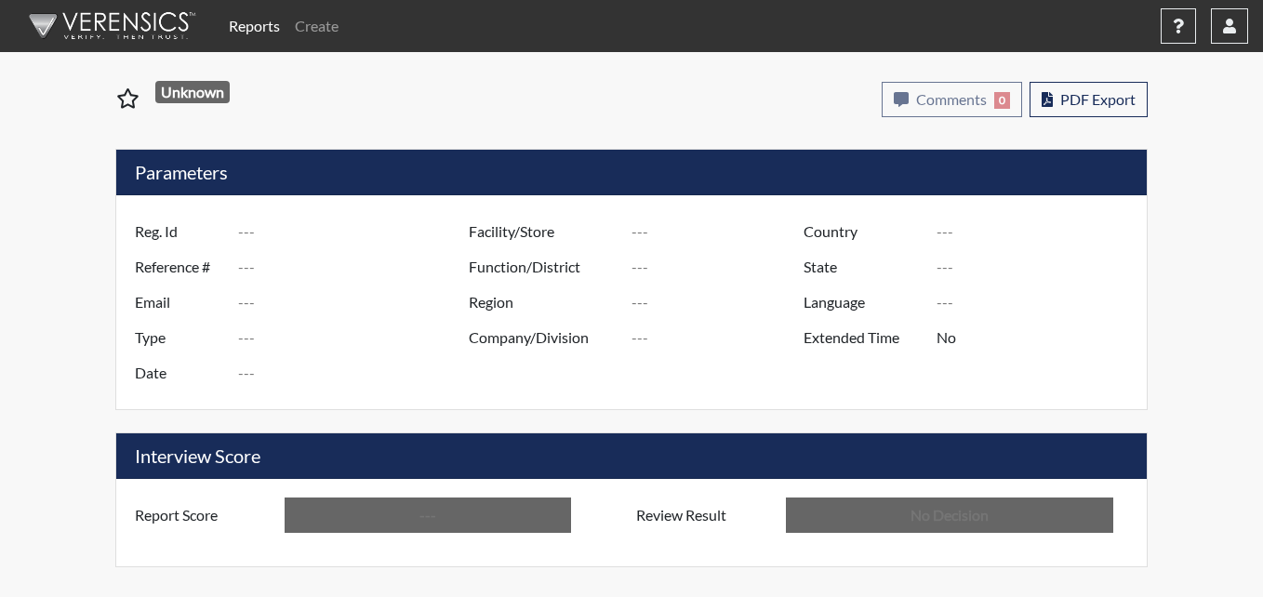
type input "Pulaski SP"
type input "[GEOGRAPHIC_DATA]"
type input "[US_STATE]"
type input "English"
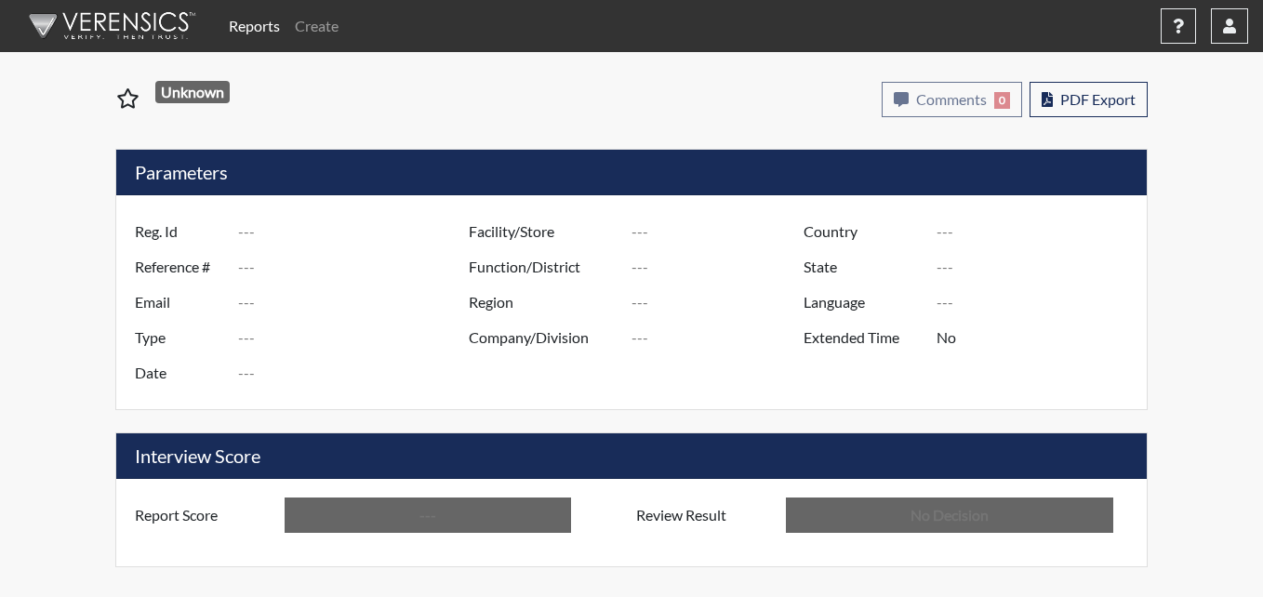
type input "Below Conditions"
type input "In Review"
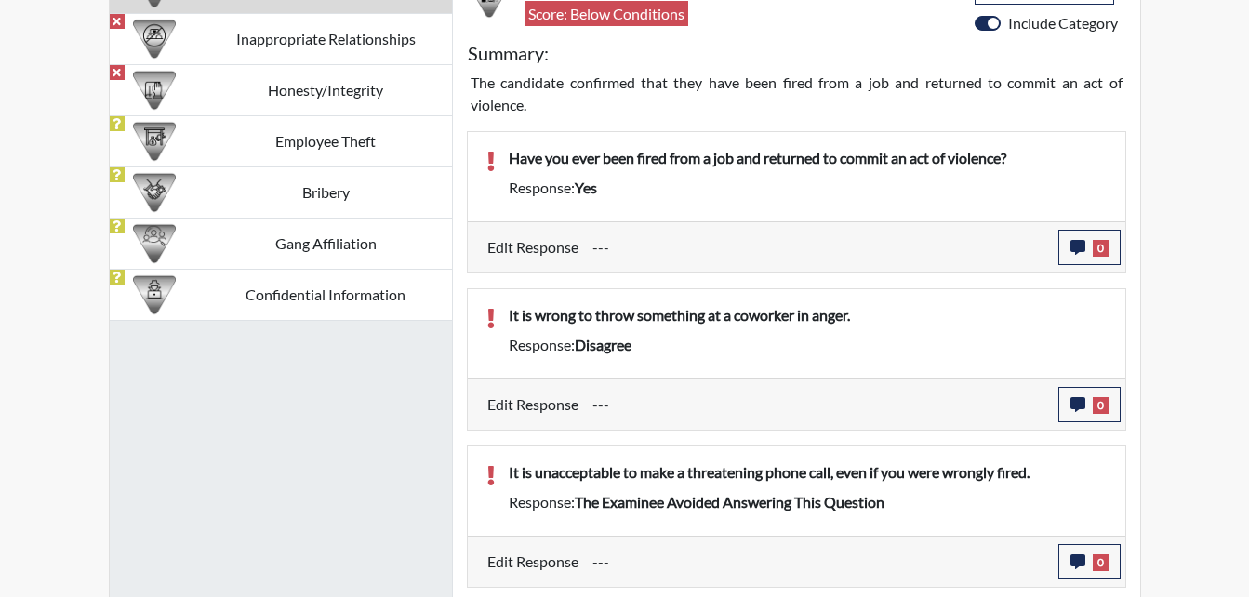
scroll to position [1212, 0]
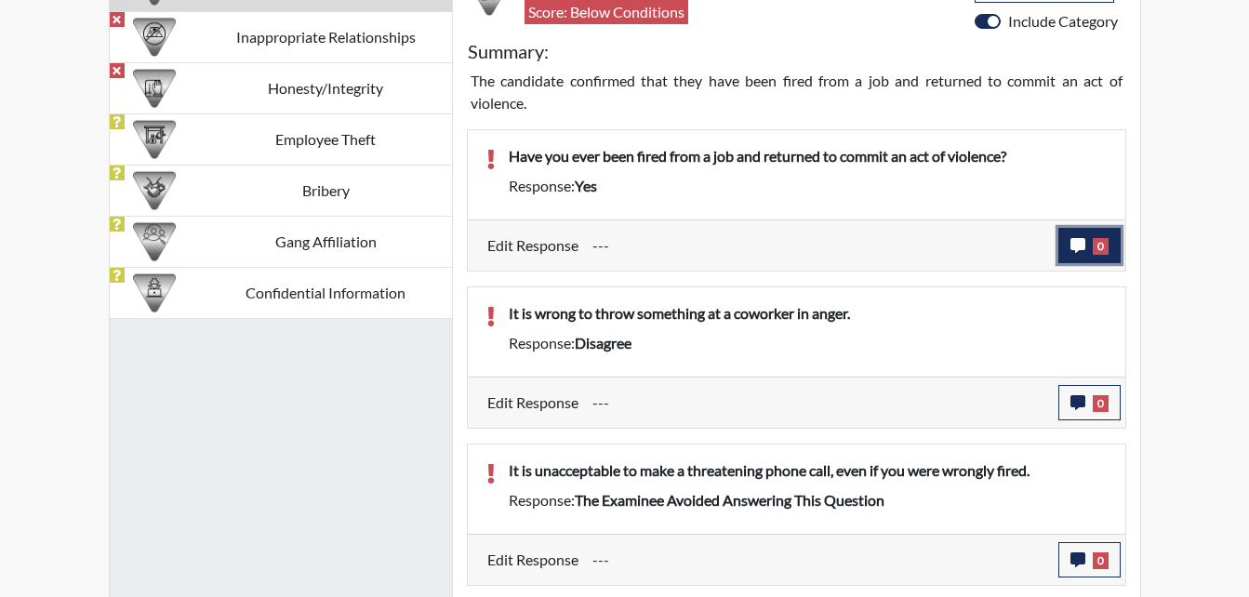
click at [1080, 249] on icon "button" at bounding box center [1078, 245] width 15 height 15
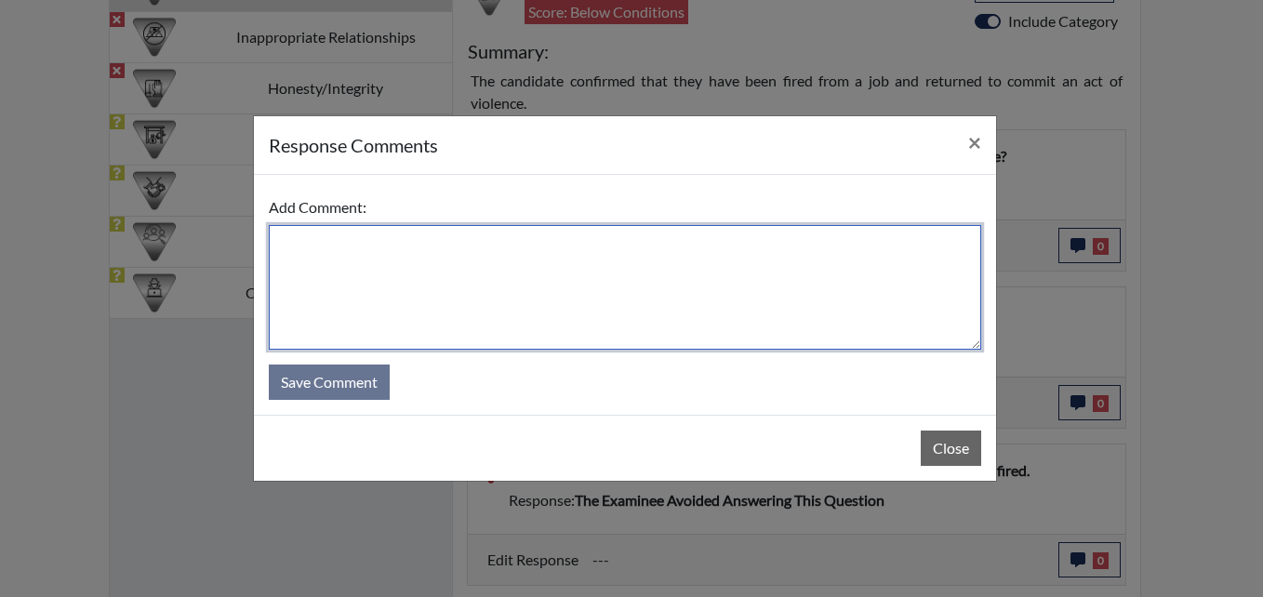
click at [425, 260] on textarea at bounding box center [625, 287] width 713 height 125
type textarea "R"
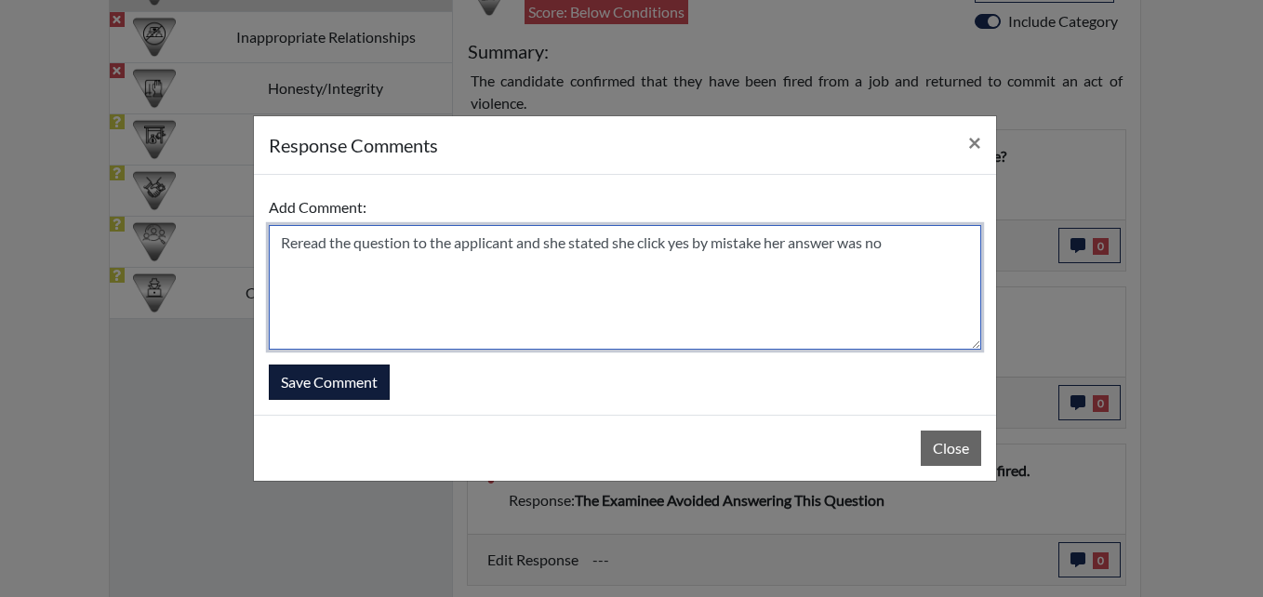
type textarea "Reread the question to the applicant and she stated she click yes by mistake he…"
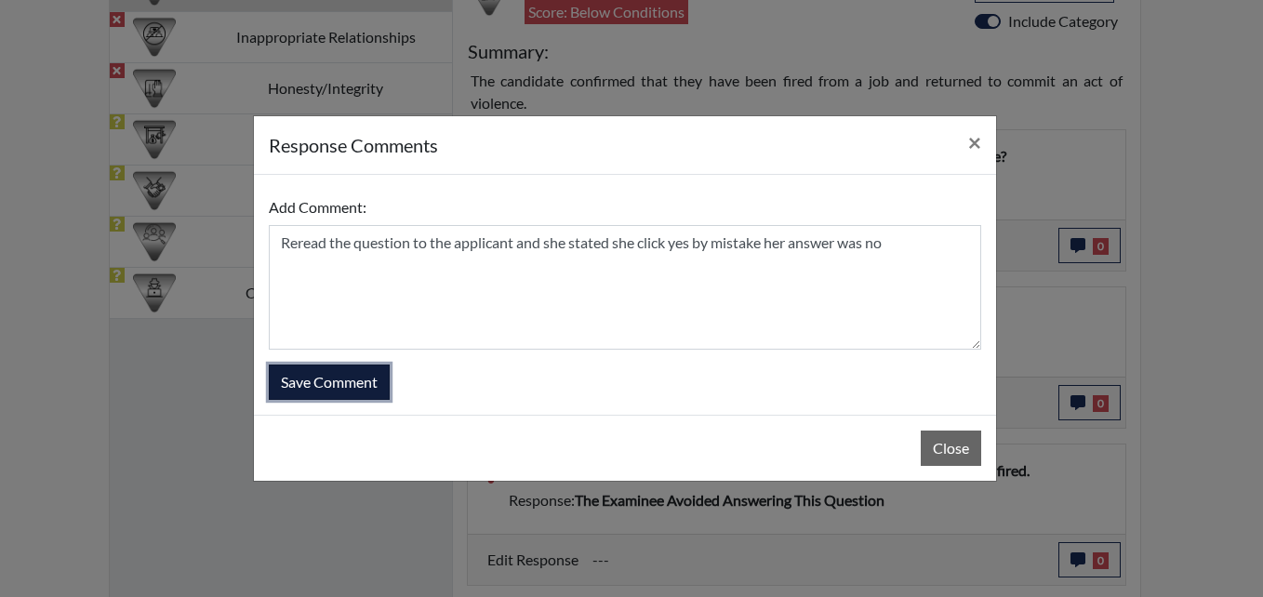
click at [356, 383] on button "Save Comment" at bounding box center [329, 382] width 121 height 35
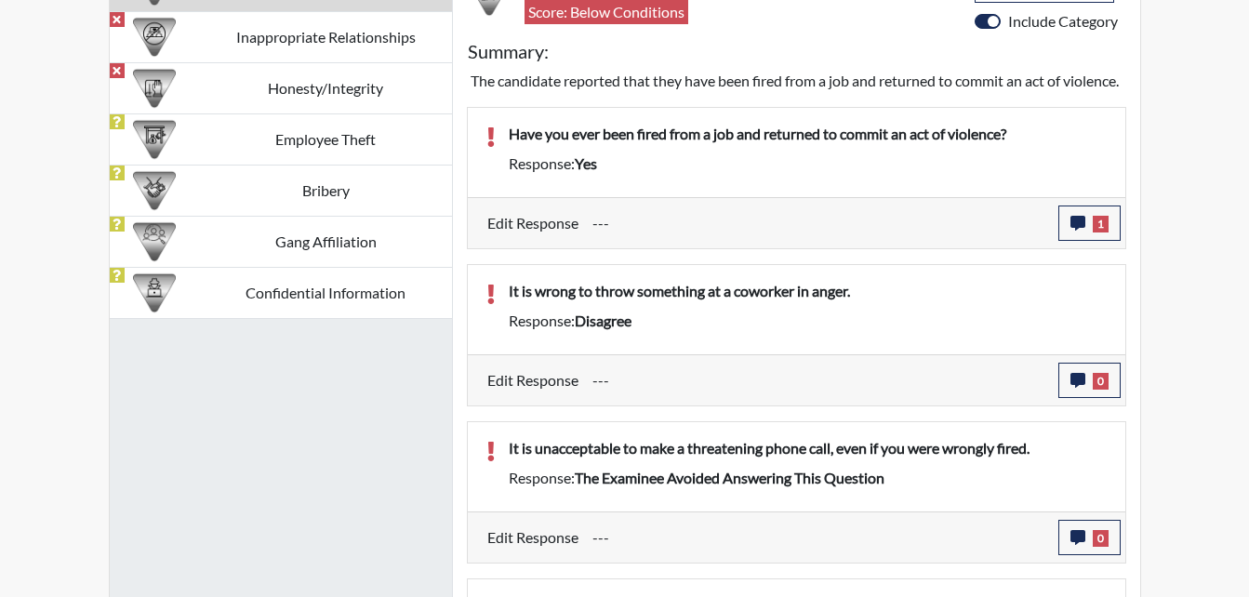
scroll to position [309, 773]
click at [1083, 388] on icon "button" at bounding box center [1078, 380] width 15 height 15
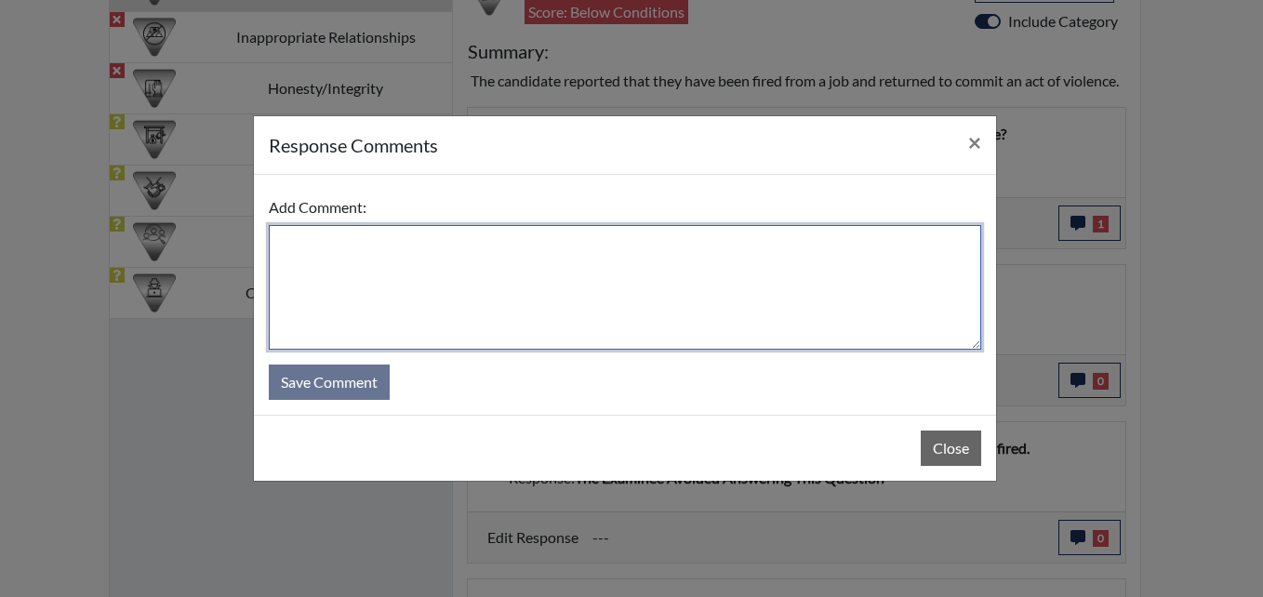
click at [421, 264] on textarea at bounding box center [625, 287] width 713 height 125
type textarea "a"
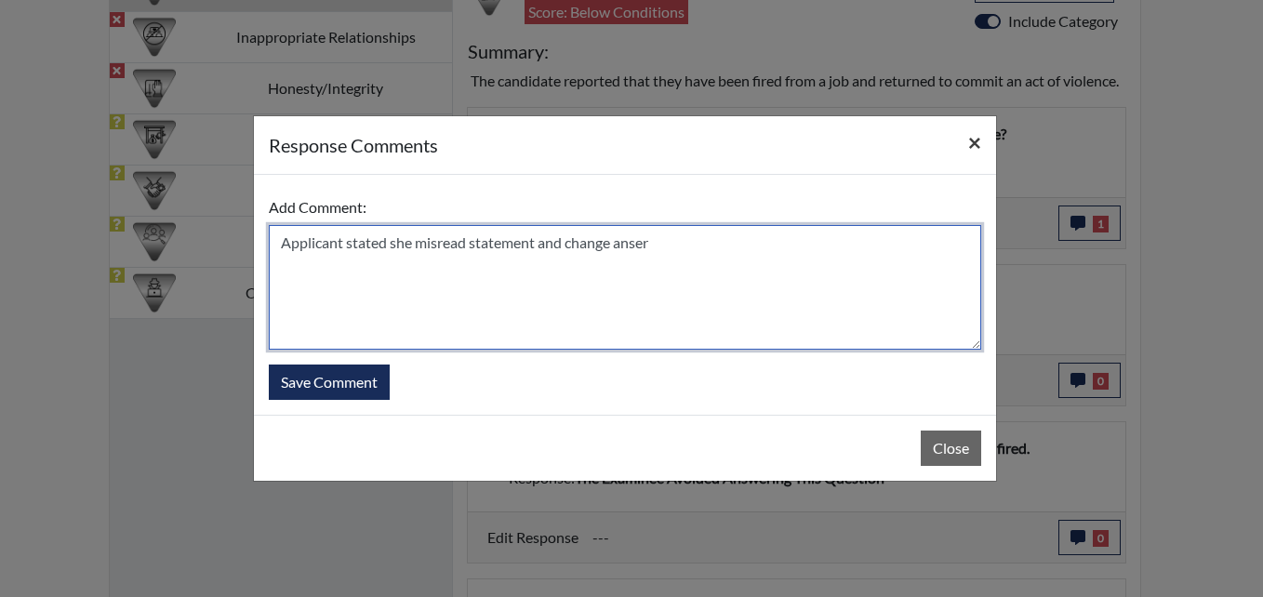
type textarea "Applicant stated she misread statement and change anser"
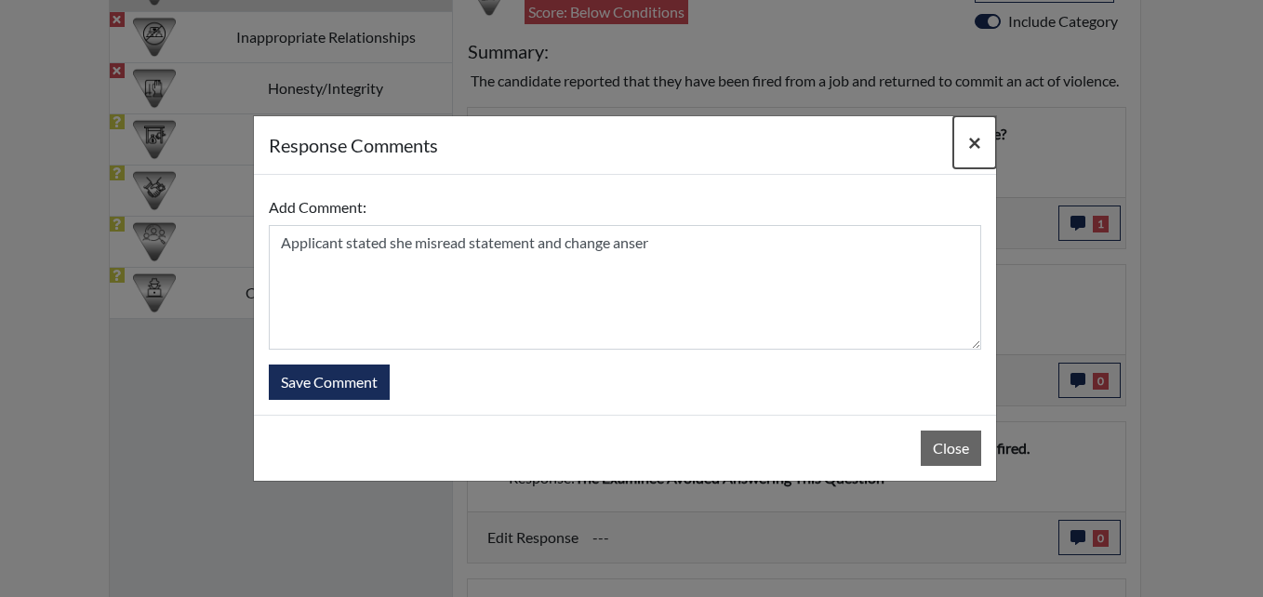
click at [975, 136] on span "×" at bounding box center [974, 141] width 13 height 27
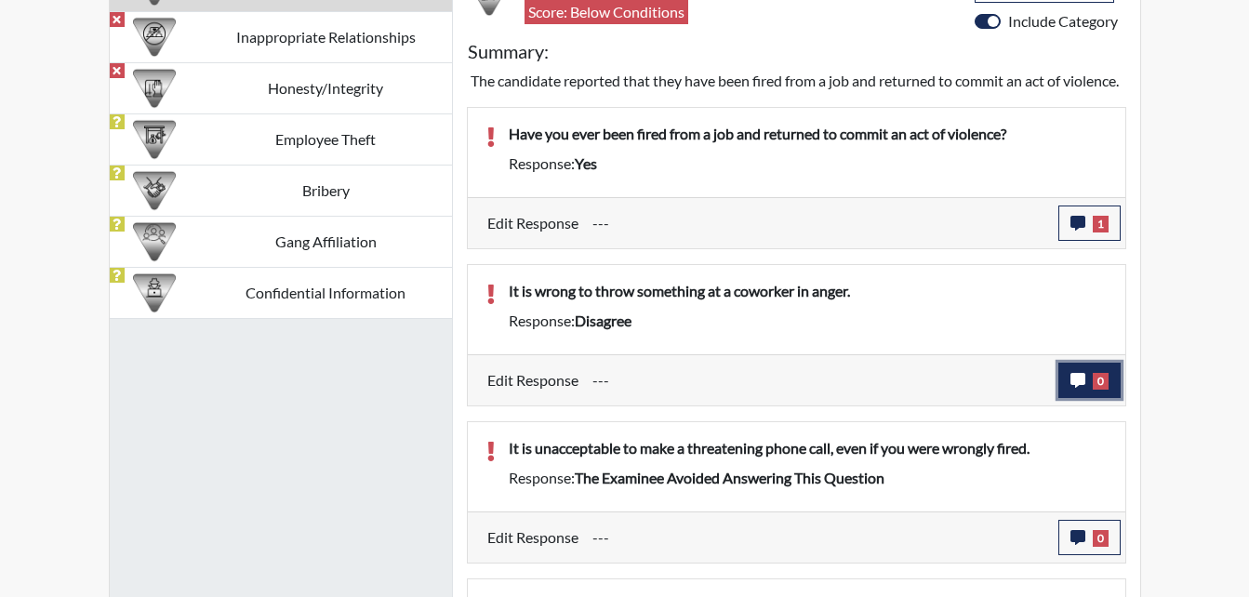
click at [1082, 388] on icon "button" at bounding box center [1078, 380] width 15 height 15
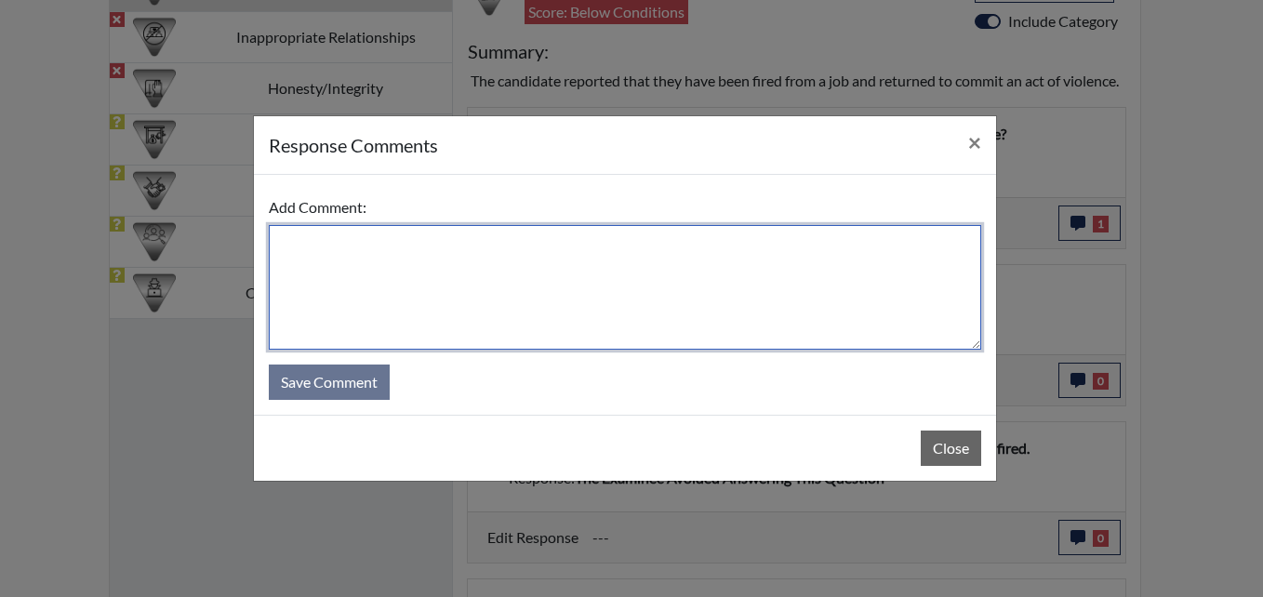
click at [405, 254] on textarea at bounding box center [625, 287] width 713 height 125
type textarea "A"
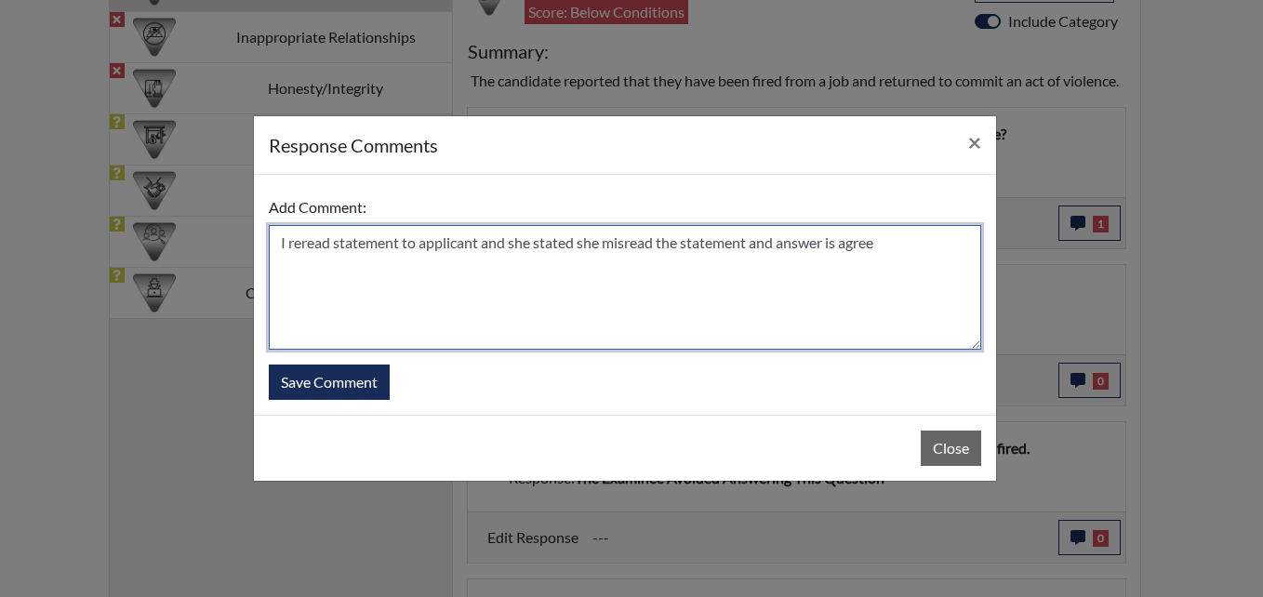
click at [778, 241] on textarea "I reread statement to applicant and she stated she misread the statement and an…" at bounding box center [625, 287] width 713 height 125
click at [956, 247] on textarea "I reread statement to applicant and she stated she misread the statement she re…" at bounding box center [625, 287] width 713 height 125
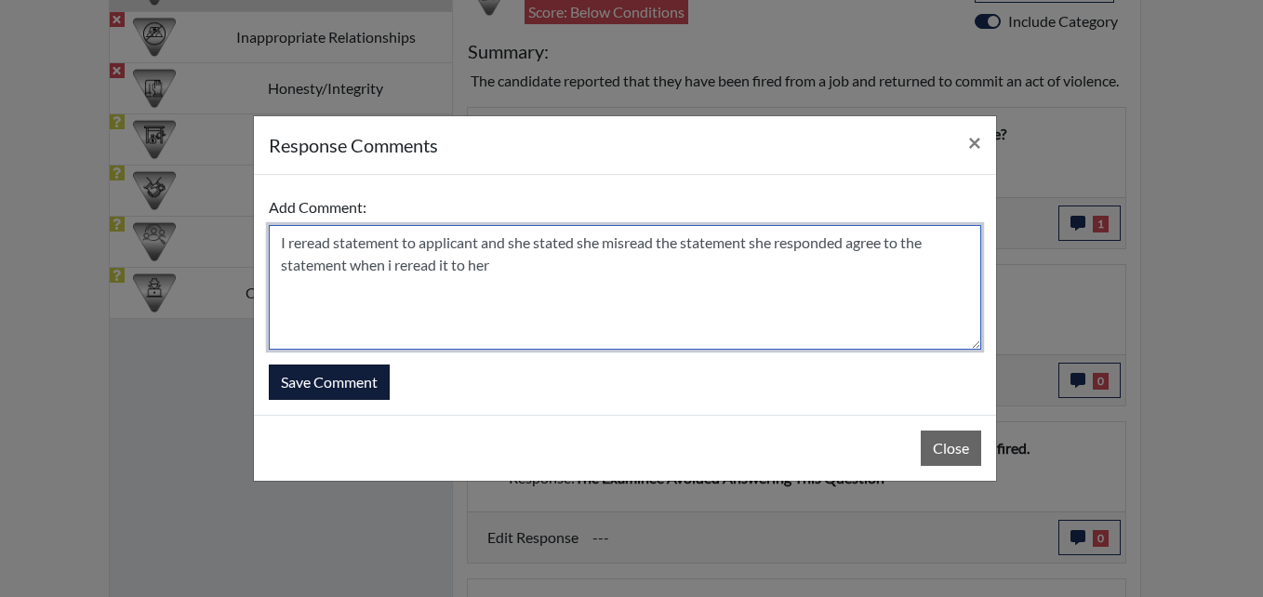
type textarea "I reread statement to applicant and she stated she misread the statement she re…"
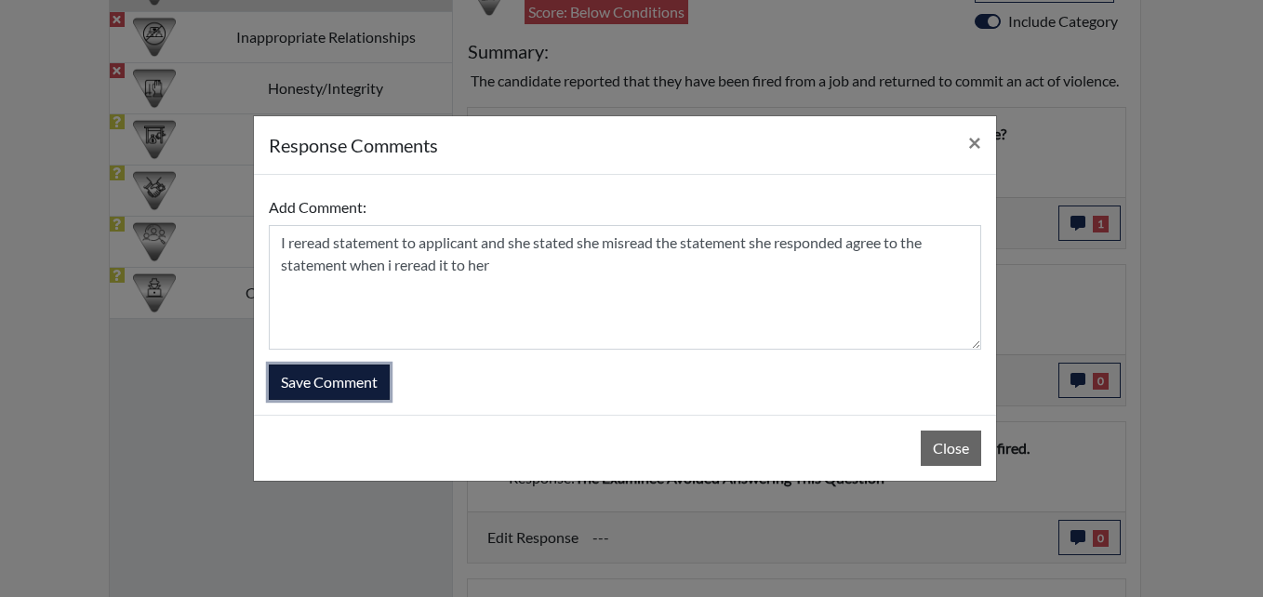
click at [342, 385] on button "Save Comment" at bounding box center [329, 382] width 121 height 35
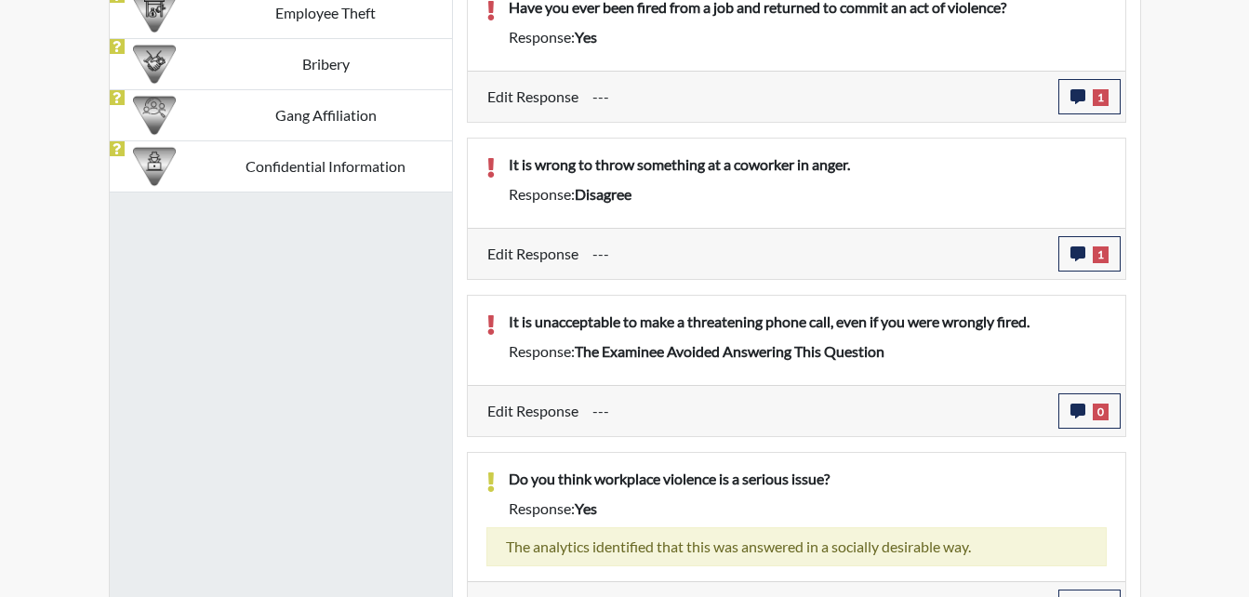
scroll to position [1398, 0]
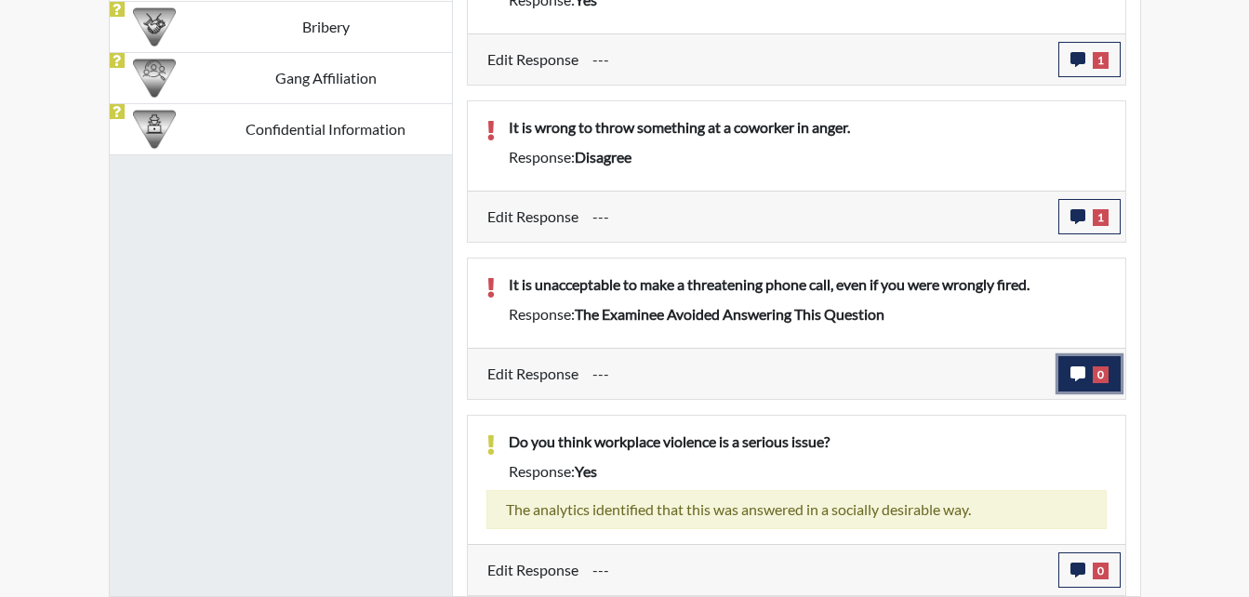
click at [1078, 374] on icon "button" at bounding box center [1078, 374] width 15 height 15
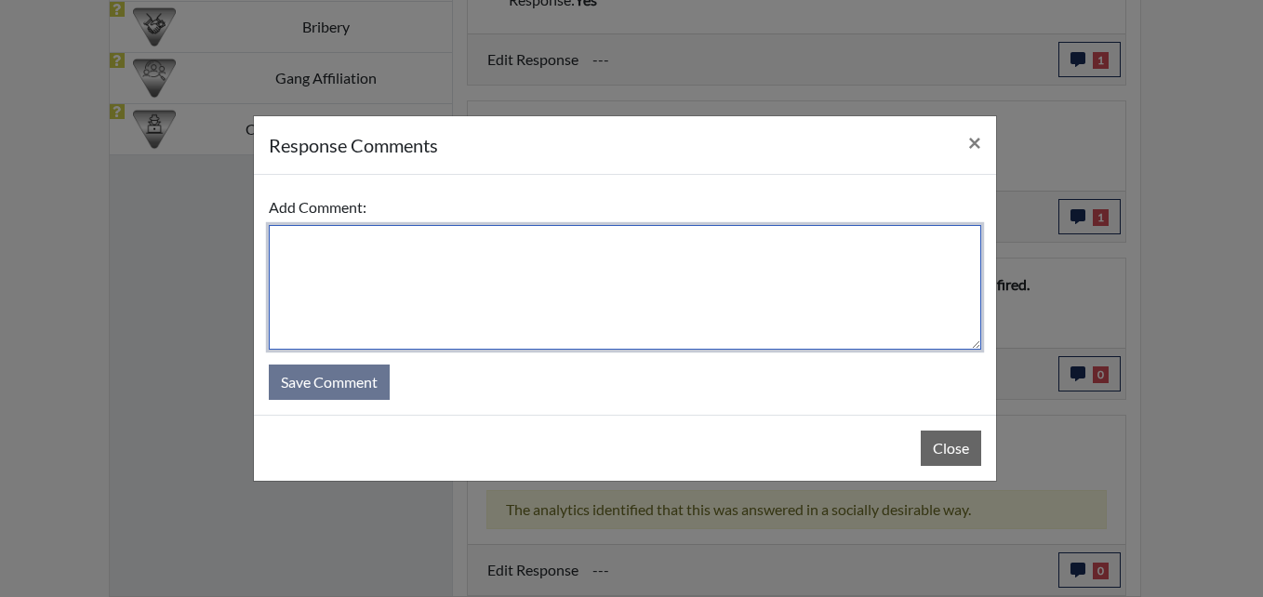
click at [508, 281] on textarea at bounding box center [625, 287] width 713 height 125
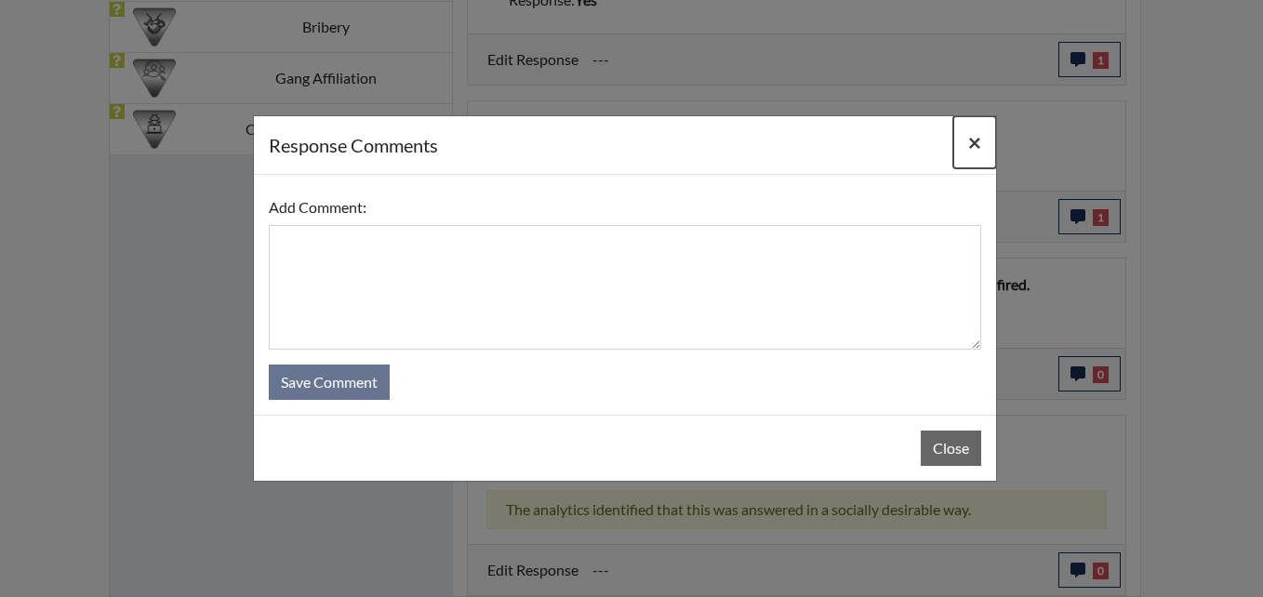
click at [970, 144] on span "×" at bounding box center [974, 141] width 13 height 27
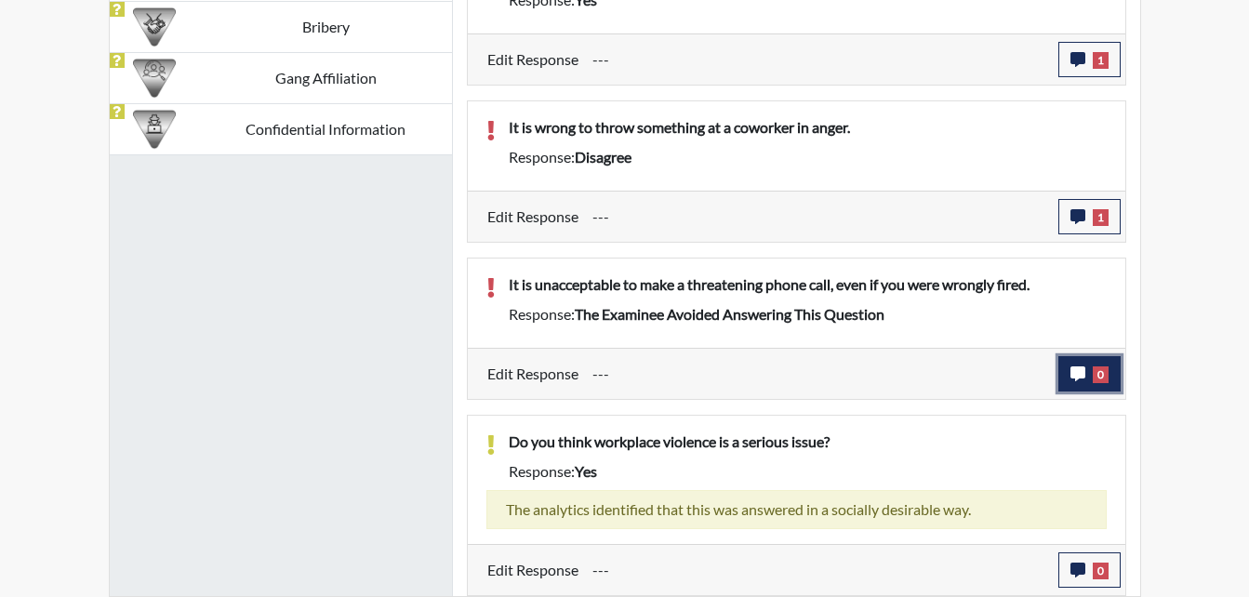
click at [1073, 373] on icon "button" at bounding box center [1078, 374] width 15 height 15
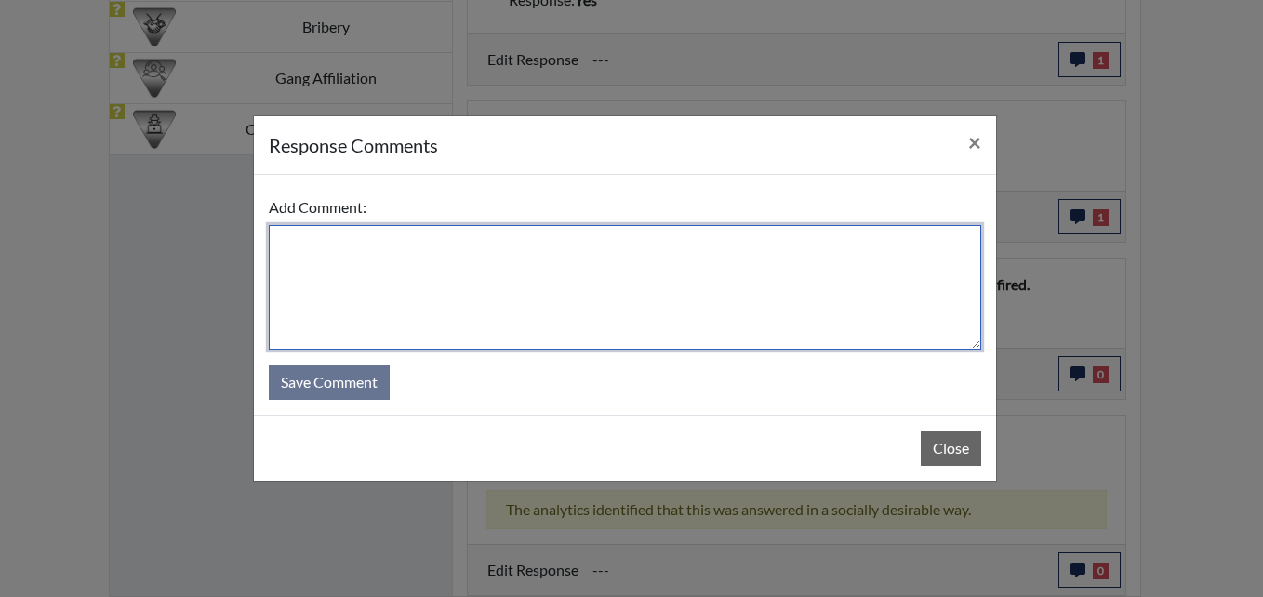
click at [361, 249] on textarea at bounding box center [625, 287] width 713 height 125
type textarea "a"
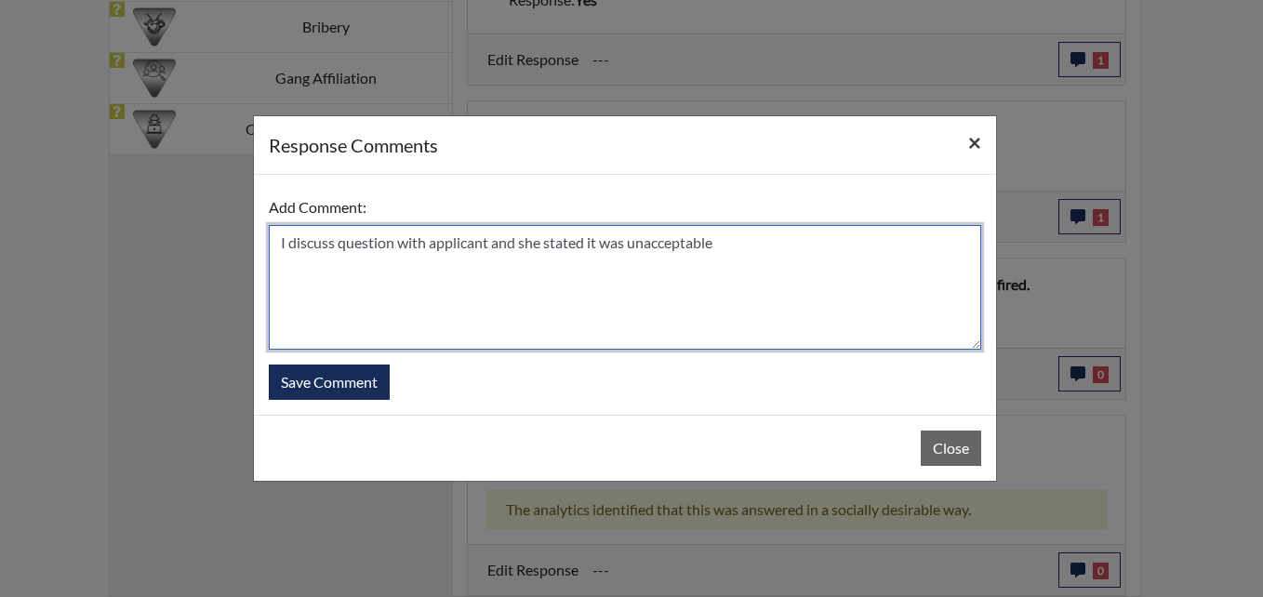
type textarea "I discuss question with applicant and she stated it was unacceptable"
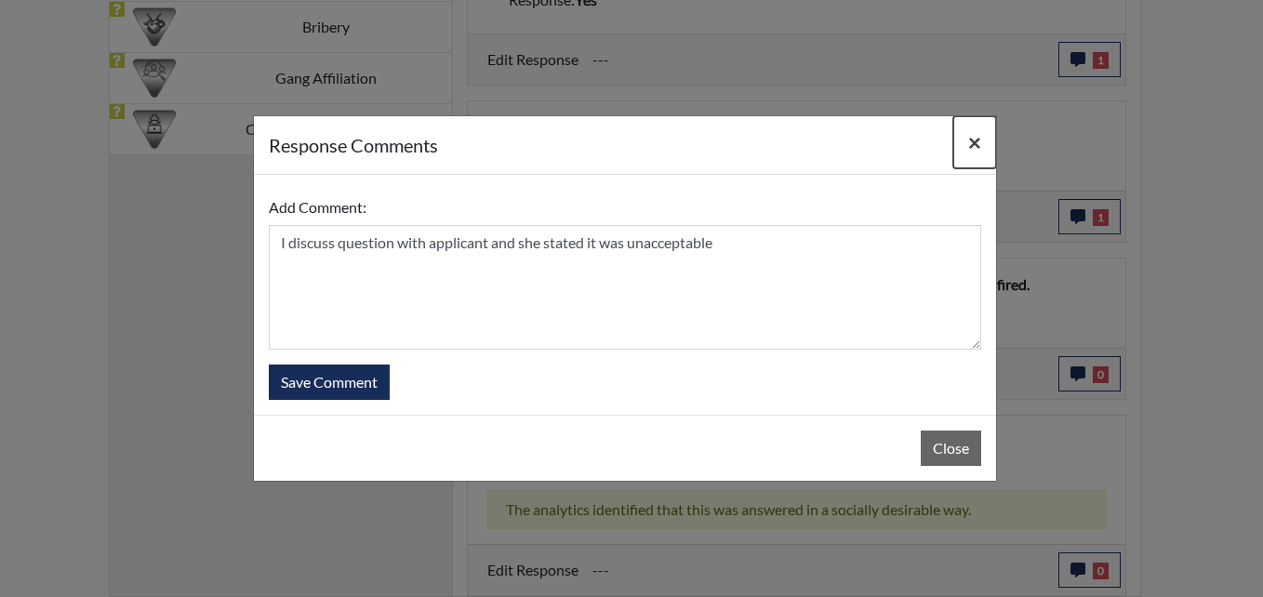
click at [983, 145] on button "×" at bounding box center [975, 142] width 43 height 52
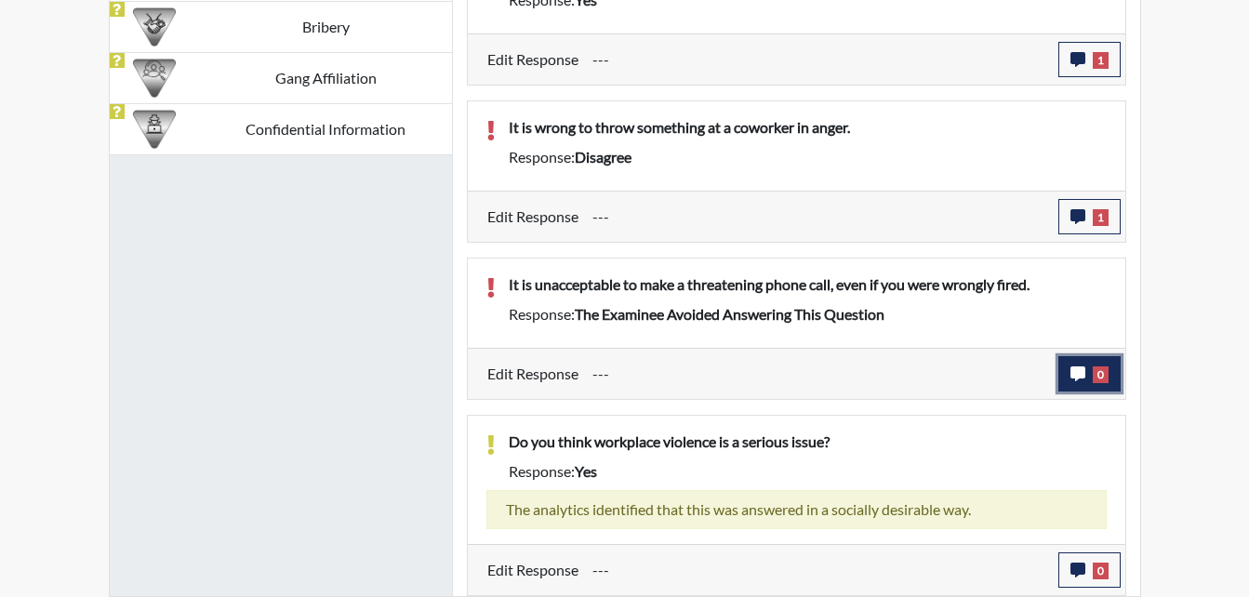
click at [1078, 377] on icon "button" at bounding box center [1078, 374] width 15 height 15
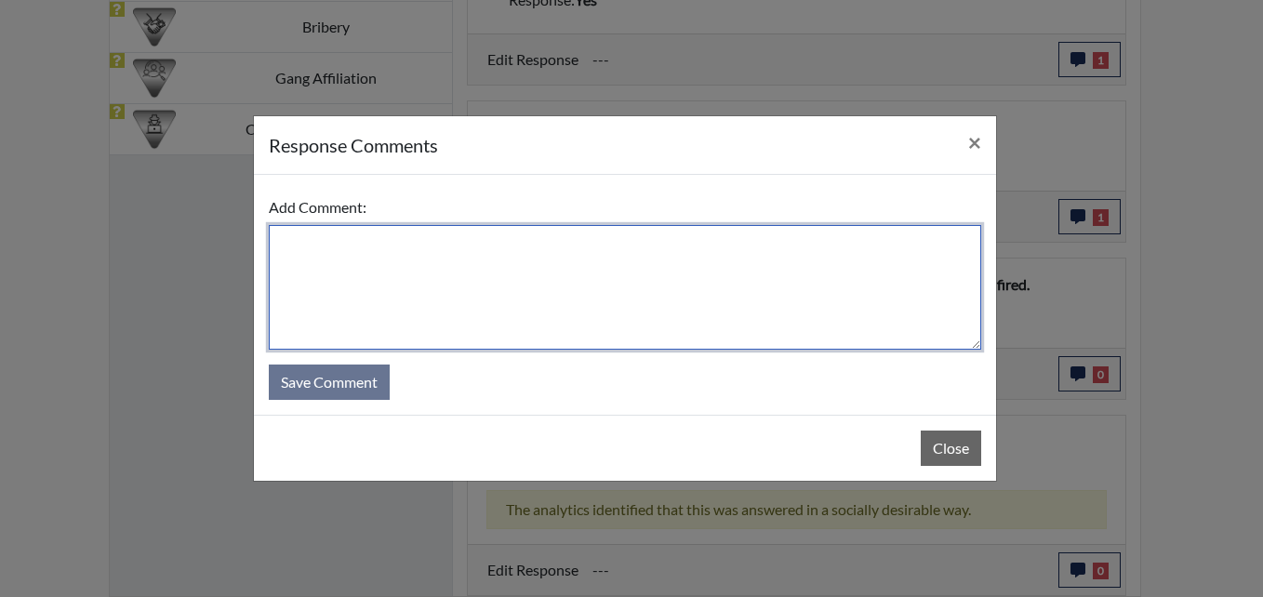
click at [308, 246] on textarea at bounding box center [625, 287] width 713 height 125
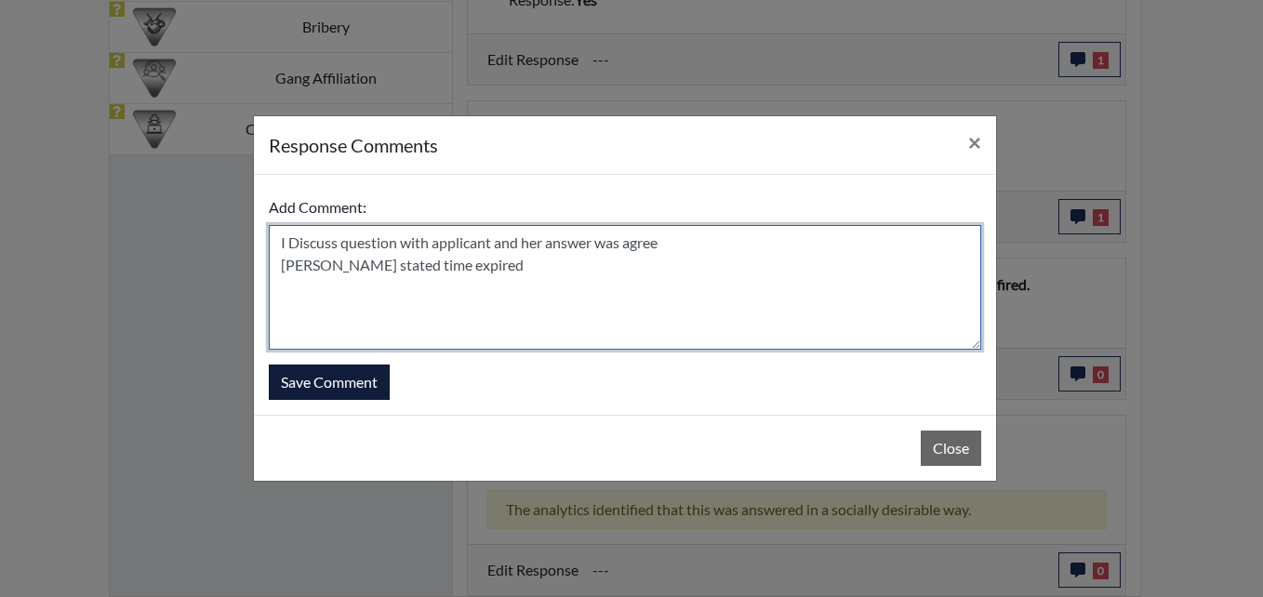
type textarea "I Discuss question with applicant and her answer was agree [PERSON_NAME] stated…"
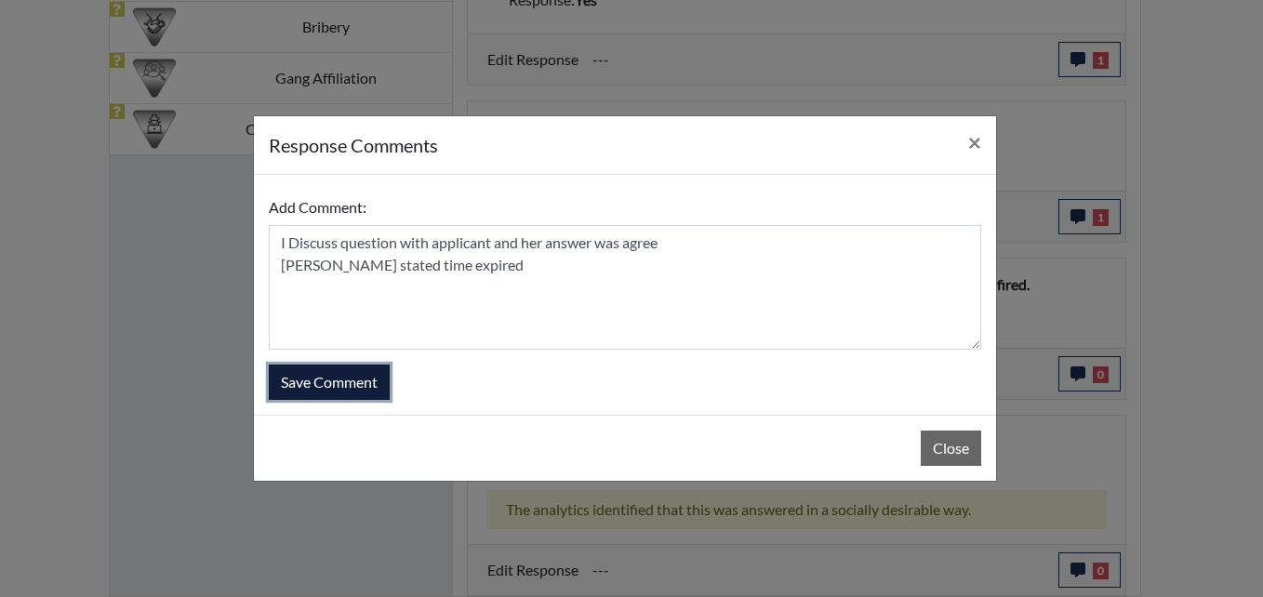
click at [319, 391] on button "Save Comment" at bounding box center [329, 382] width 121 height 35
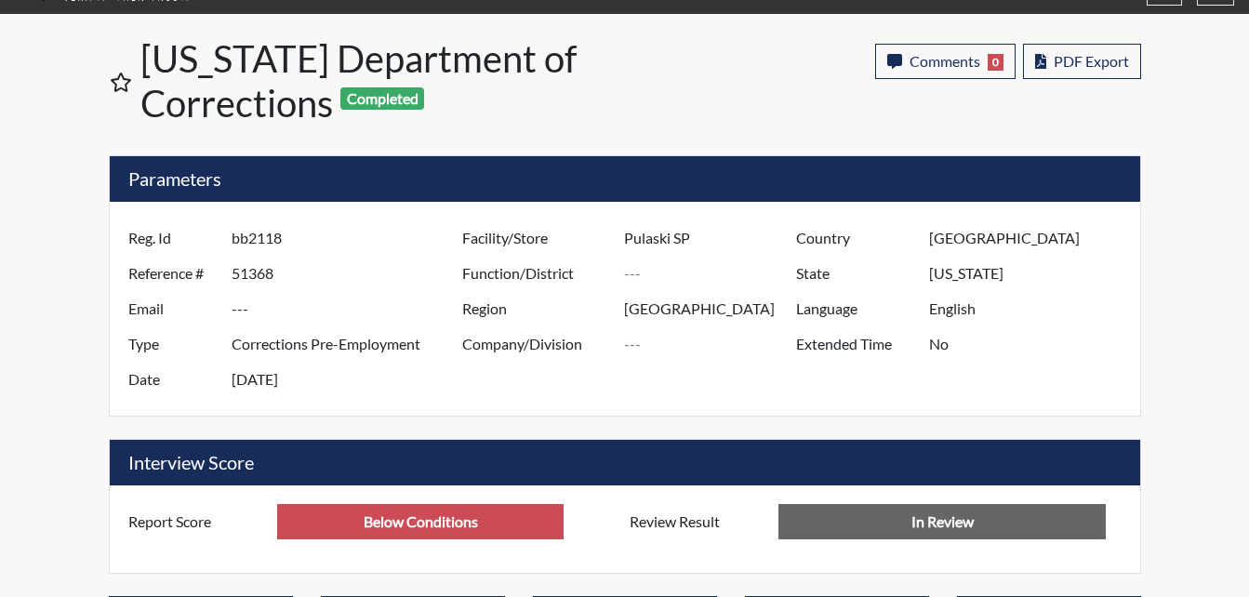
scroll to position [0, 0]
